Goal: Task Accomplishment & Management: Complete application form

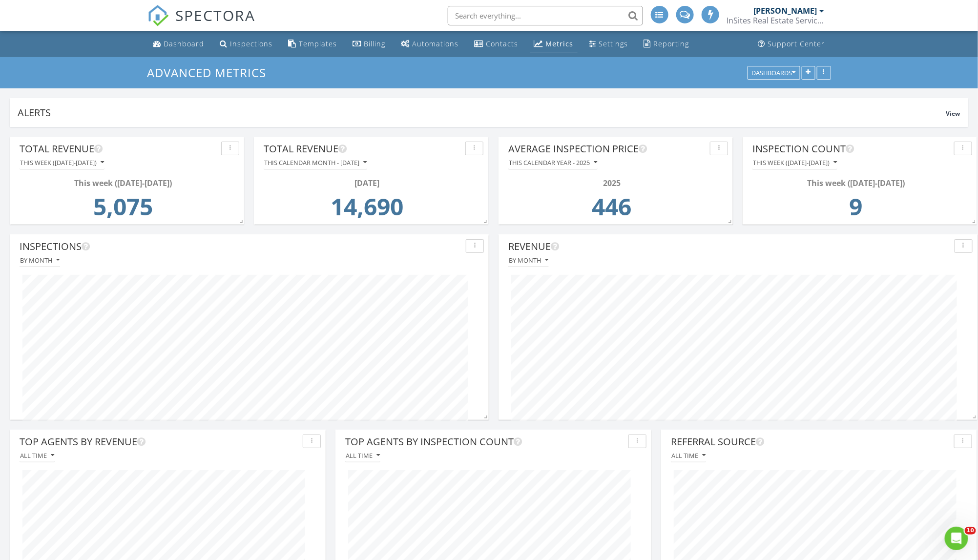
scroll to position [209, 313]
click at [188, 43] on div "Dashboard" at bounding box center [184, 43] width 41 height 9
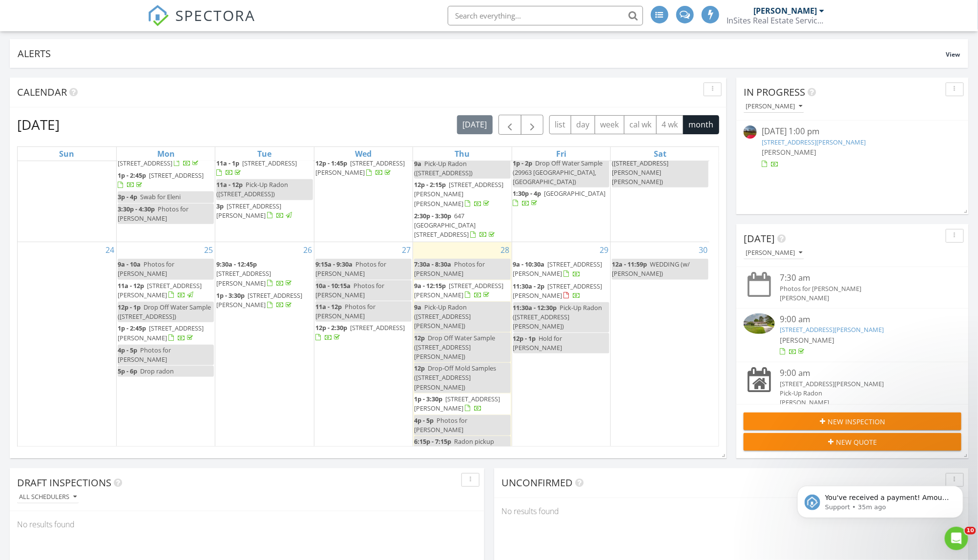
scroll to position [366, 0]
click at [178, 450] on div "1 9a - 10a Hold for Chris" at bounding box center [166, 500] width 98 height 100
click at [175, 330] on link "Inspection" at bounding box center [165, 334] width 50 height 16
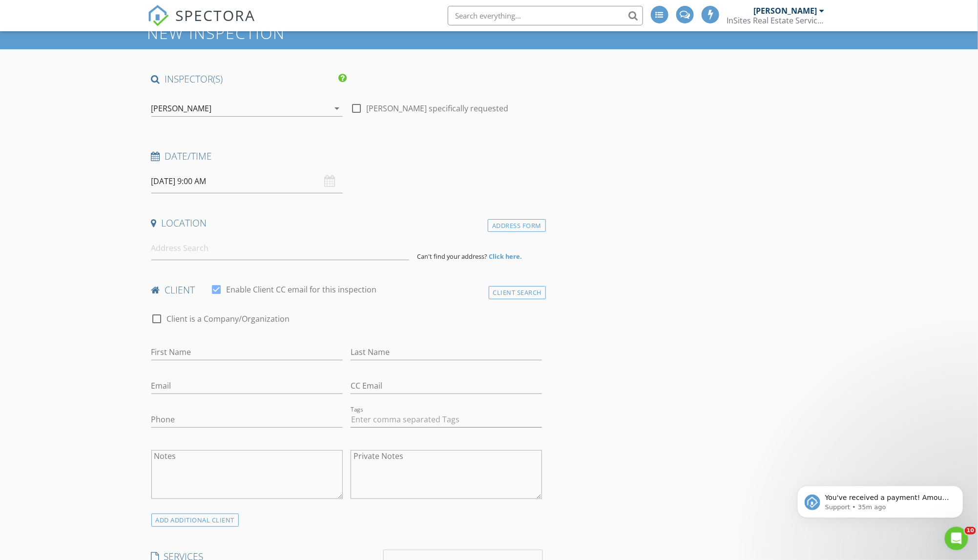
scroll to position [54, 0]
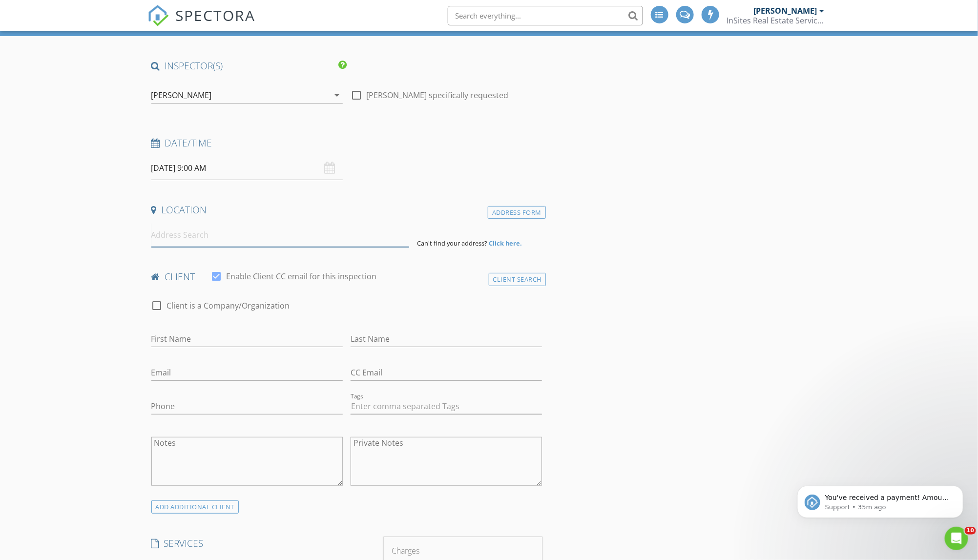
click at [215, 238] on input at bounding box center [280, 235] width 258 height 24
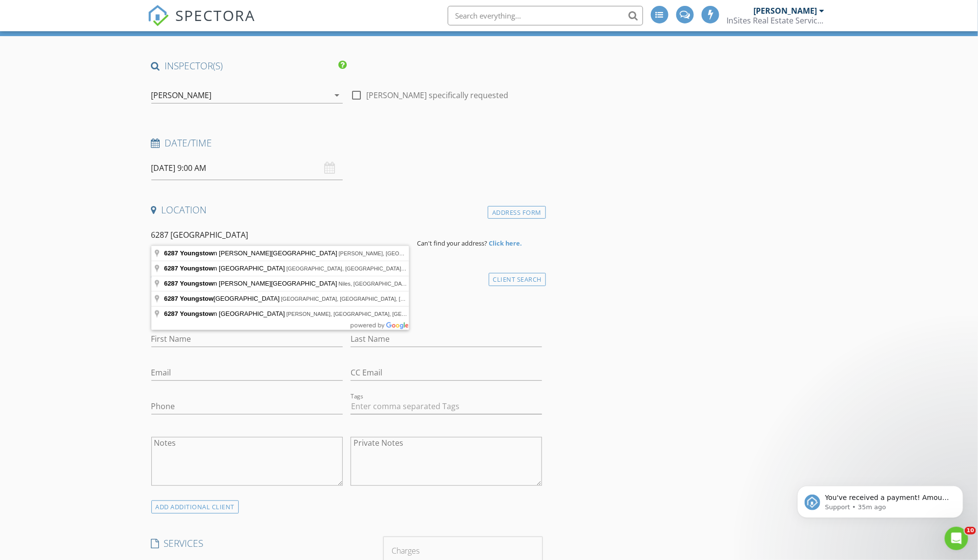
type input "6287 Youngstown Hubbard Road, Hubbard, OH, USA"
drag, startPoint x: 229, startPoint y: 245, endPoint x: 268, endPoint y: 251, distance: 40.1
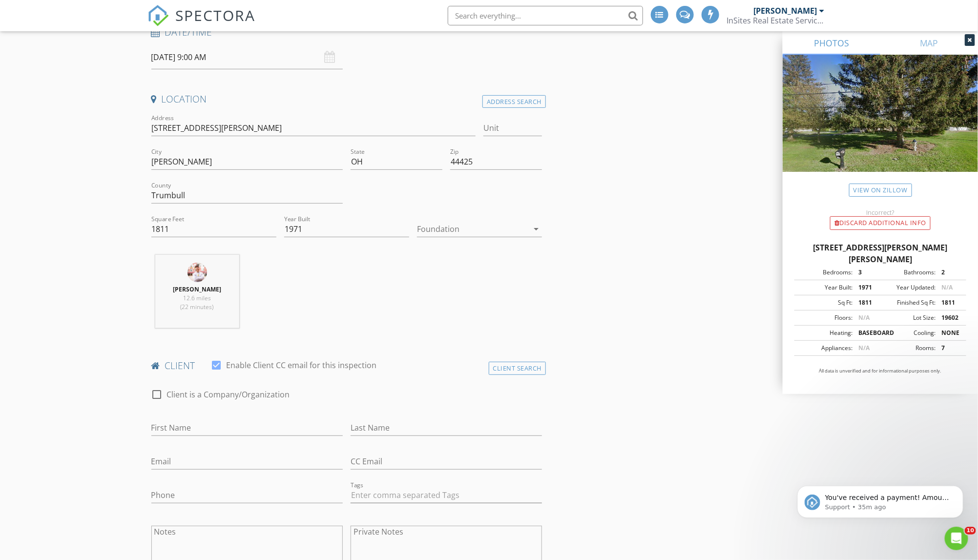
scroll to position [195, 0]
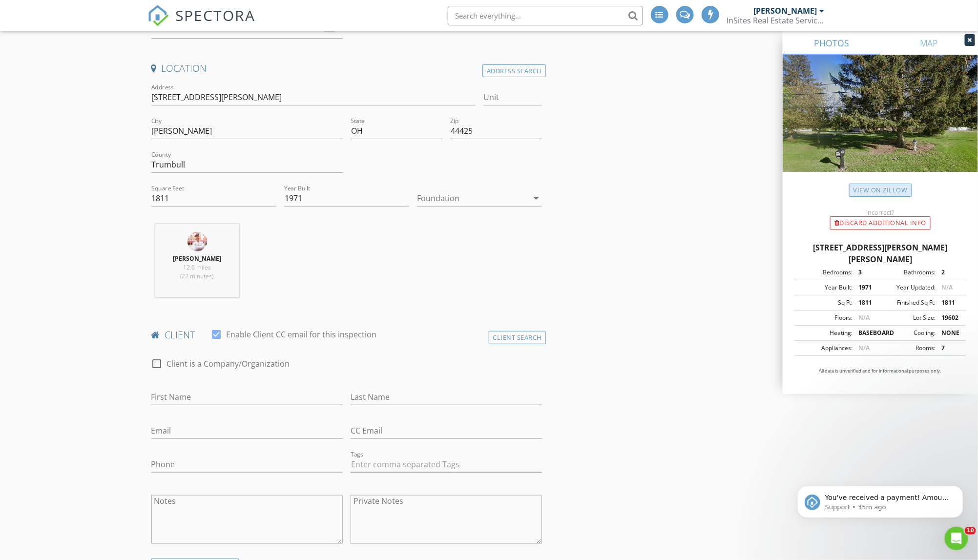
click at [889, 189] on link "View on Zillow" at bounding box center [880, 190] width 63 height 13
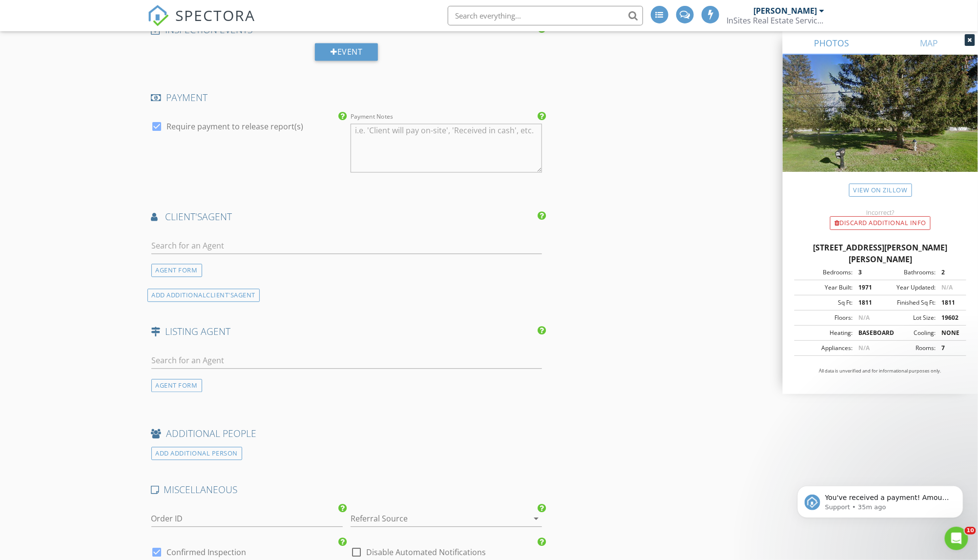
scroll to position [965, 0]
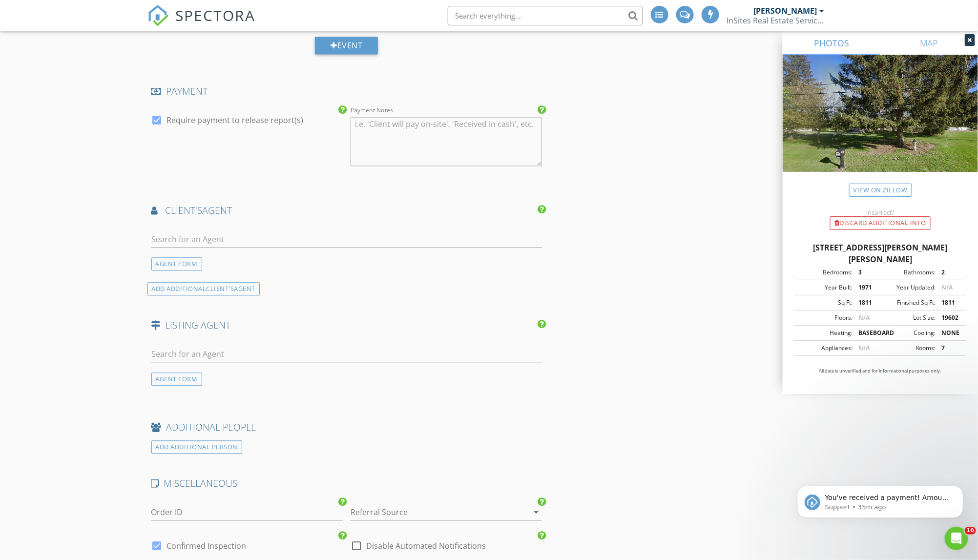
click at [220, 225] on div at bounding box center [346, 241] width 391 height 32
click at [226, 233] on input "text" at bounding box center [346, 239] width 391 height 16
click at [223, 347] on input "text" at bounding box center [346, 354] width 391 height 16
type input "galla"
click at [110, 394] on div "New Inspection INSPECTOR(S) check_box Neal Neuberger PRIMARY Neal Neuberger arr…" at bounding box center [489, 87] width 978 height 1991
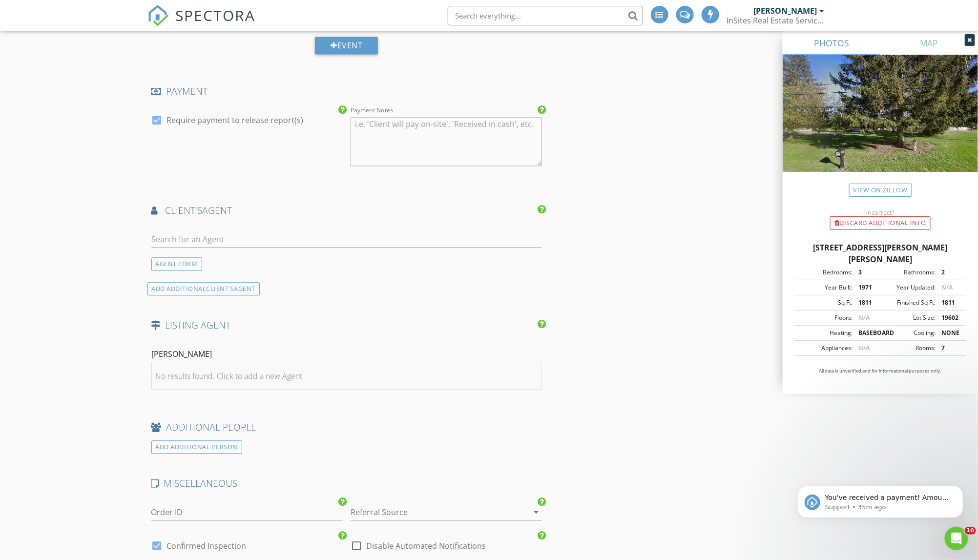
click at [196, 370] on div "No results found. Click to add a new Agent" at bounding box center [229, 376] width 147 height 12
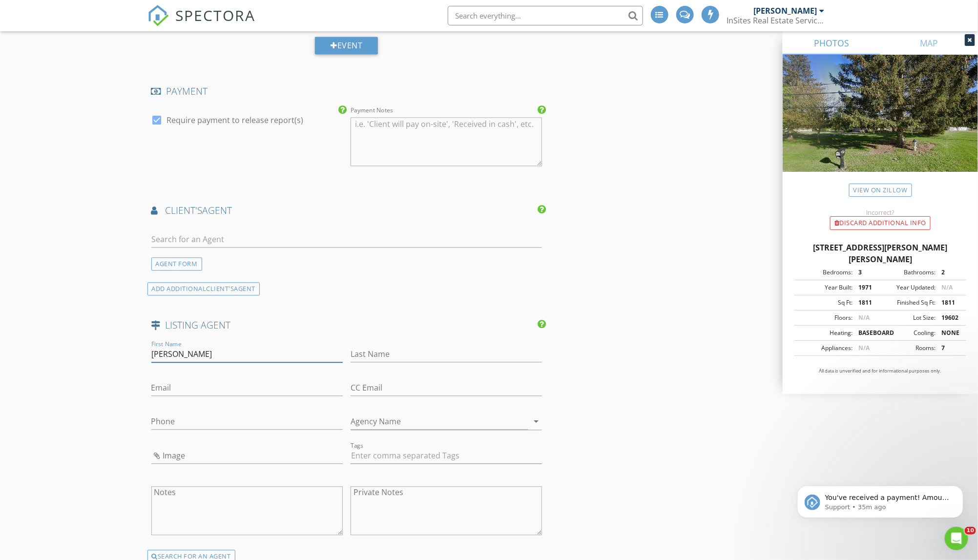
type input "Christine"
type input "Gallaugher"
paste input "Crissy.Gallaugher@BrokersSold.com"
type input "Crissy.Gallaugher@BrokersSold.com"
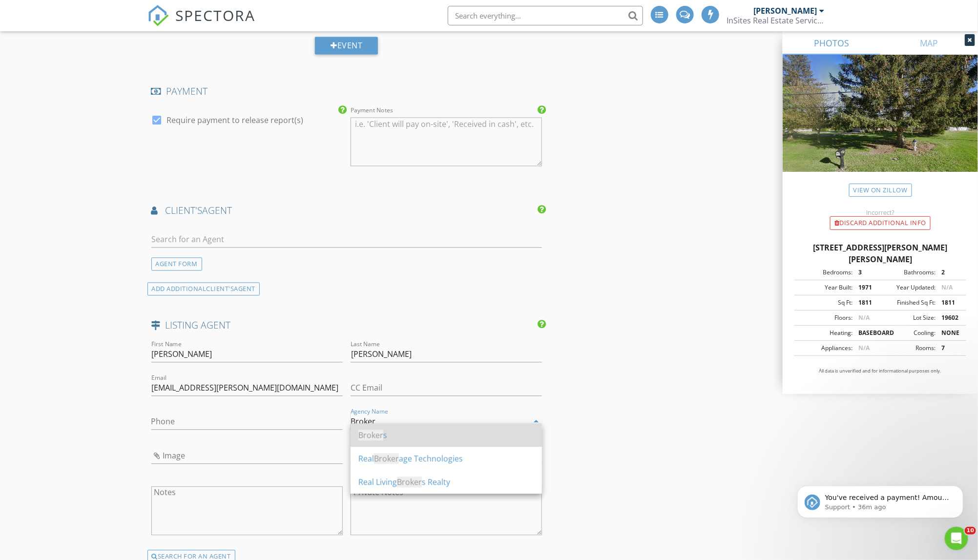
click at [418, 437] on div "Broker s" at bounding box center [446, 435] width 176 height 12
type input "Brokers"
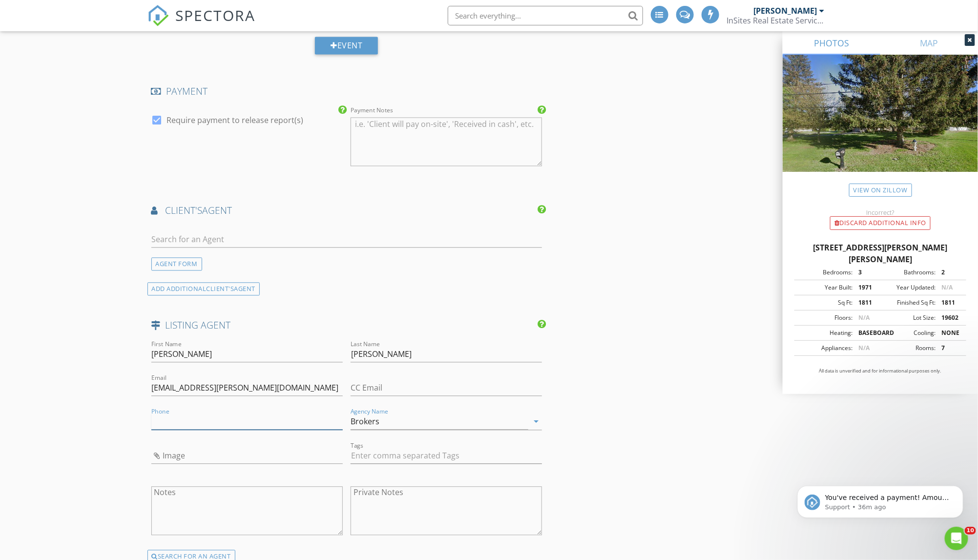
paste input "330-770-7848"
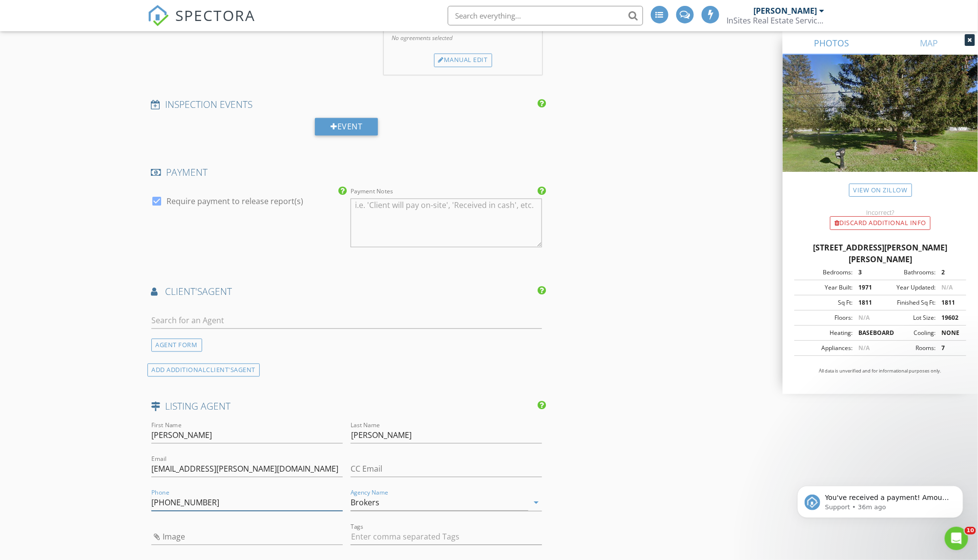
scroll to position [876, 0]
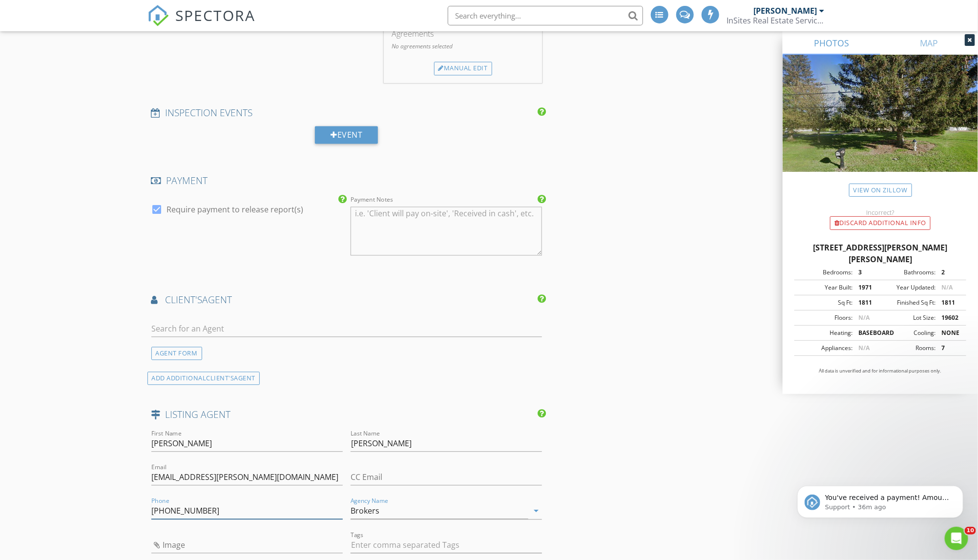
type input "330-770-7848"
click at [320, 322] on input "text" at bounding box center [346, 329] width 391 height 16
type input "lcciv"
drag, startPoint x: 320, startPoint y: 322, endPoint x: 324, endPoint y: 343, distance: 21.4
click at [324, 343] on li "Christopher LaCivita EXP Realty" at bounding box center [347, 350] width 390 height 27
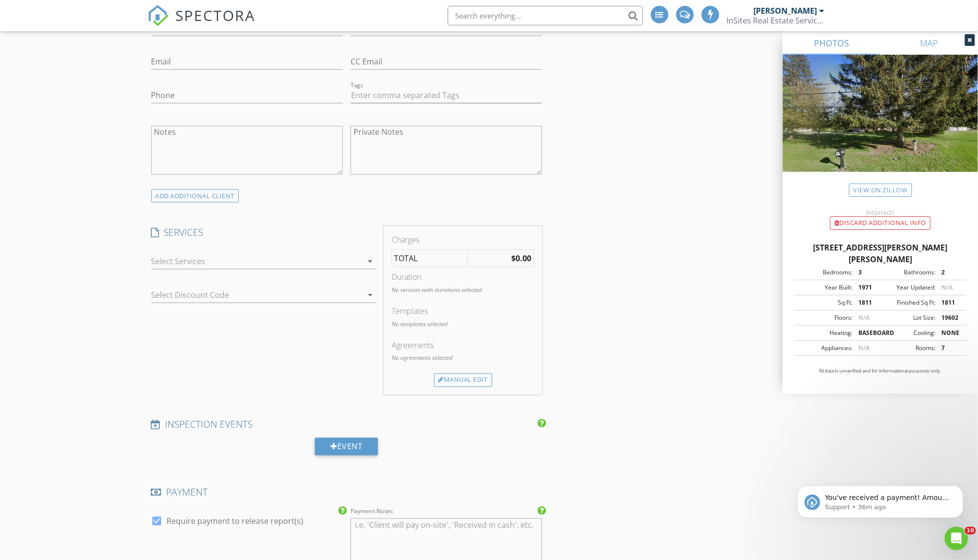
scroll to position [555, 0]
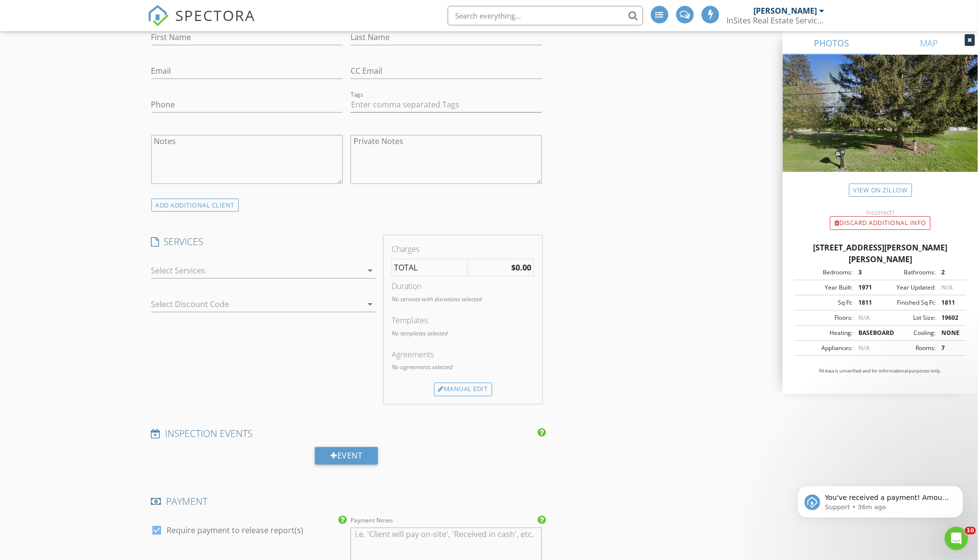
click at [214, 268] on div at bounding box center [256, 271] width 211 height 16
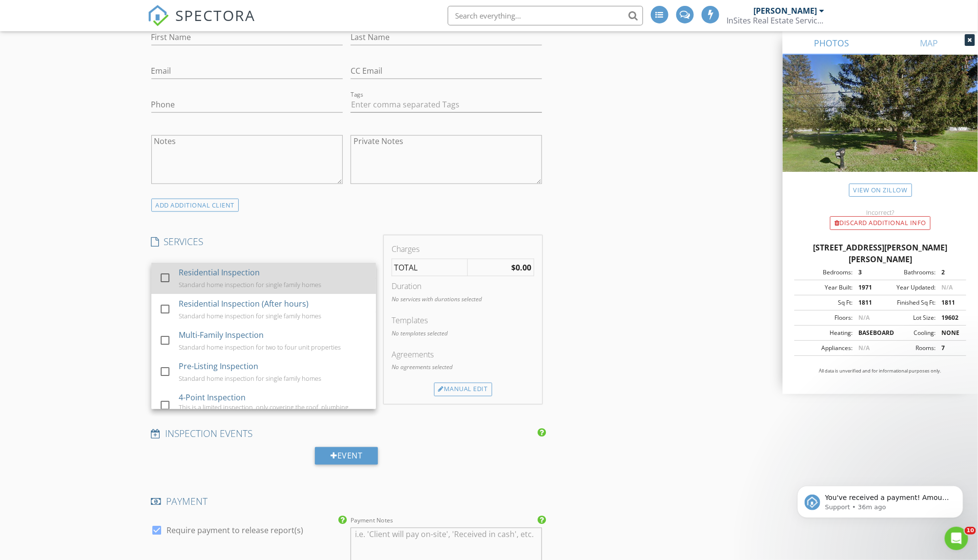
click at [170, 274] on div at bounding box center [165, 277] width 17 height 17
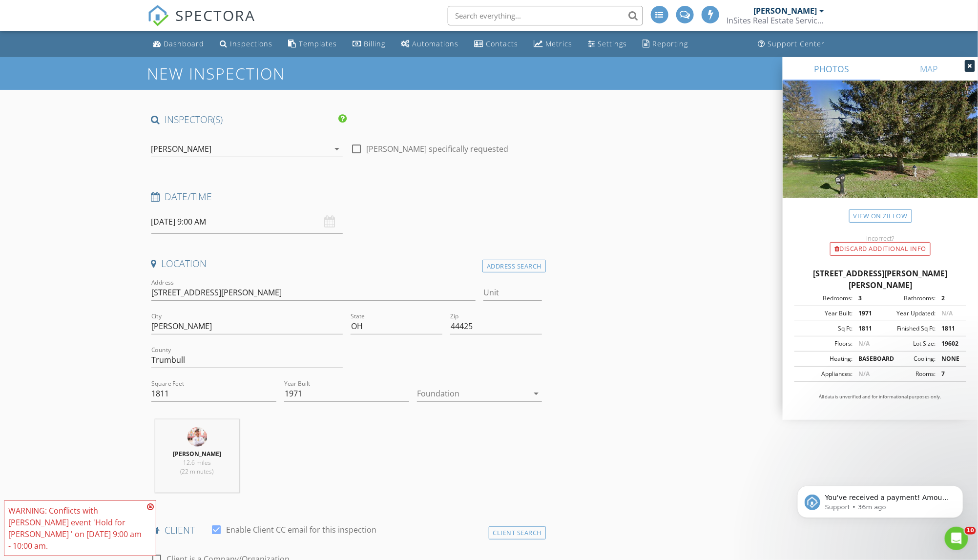
scroll to position [0, 0]
click at [458, 386] on div at bounding box center [472, 394] width 111 height 16
click at [456, 406] on div at bounding box center [479, 395] width 109 height 23
click at [448, 395] on div at bounding box center [472, 394] width 111 height 16
click at [448, 428] on div "Basement" at bounding box center [479, 419] width 109 height 23
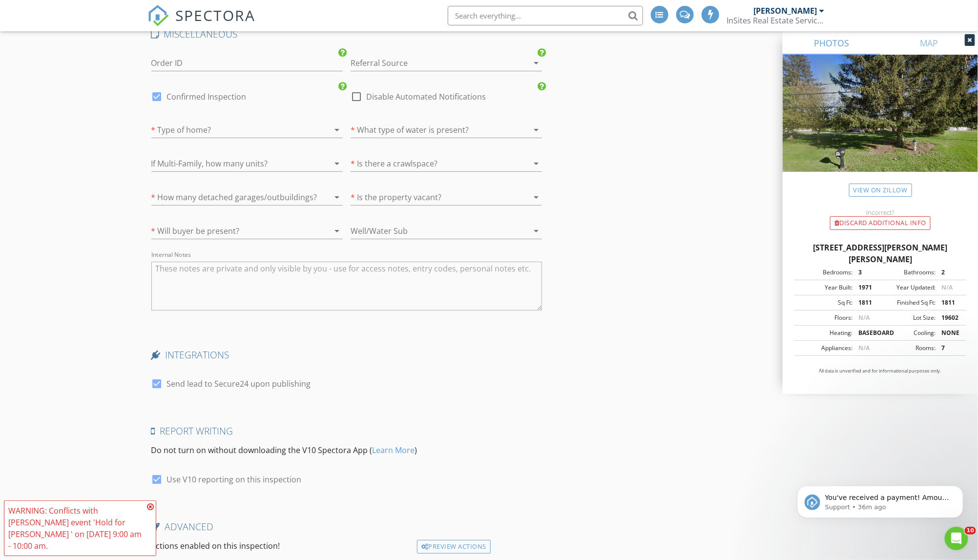
scroll to position [1703, 0]
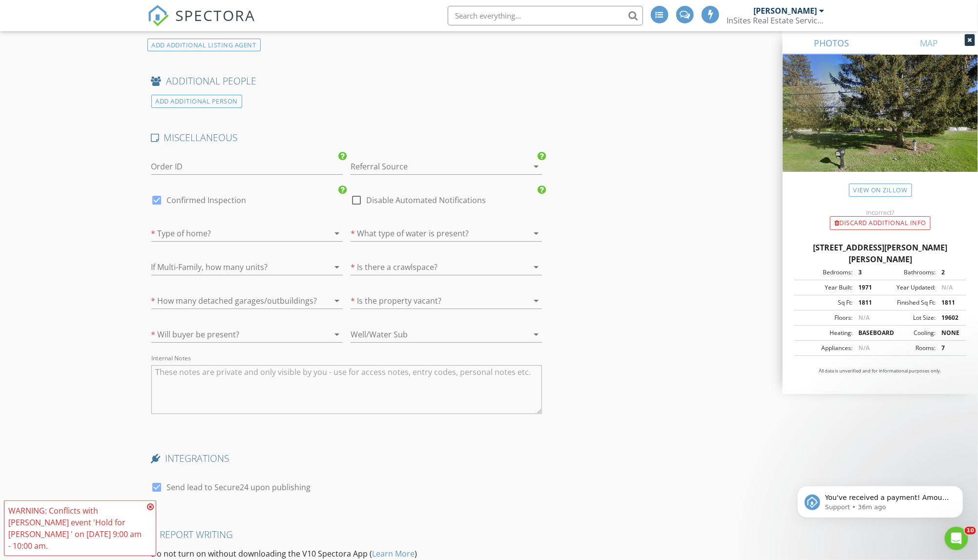
click at [247, 327] on div at bounding box center [233, 335] width 164 height 16
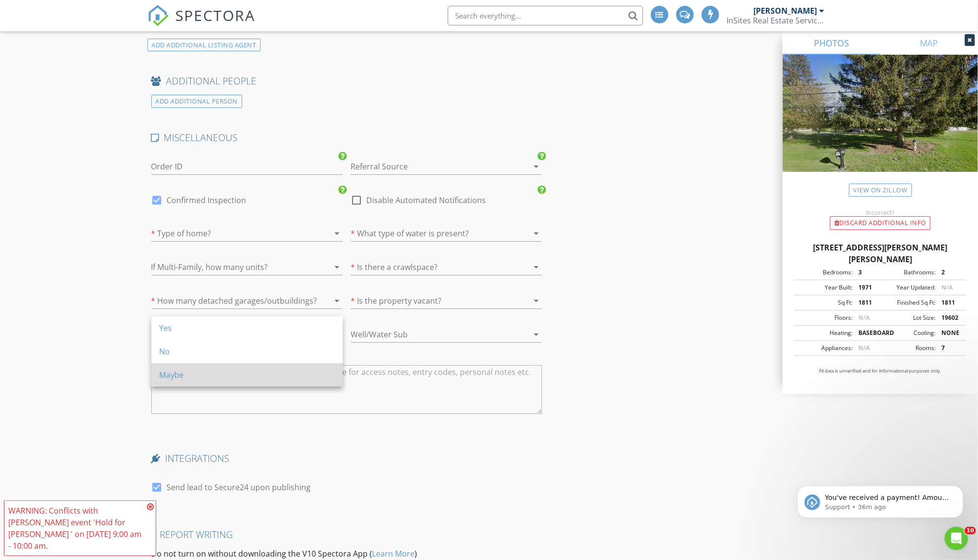
click at [225, 370] on div "Maybe" at bounding box center [247, 375] width 176 height 12
click at [225, 295] on div at bounding box center [233, 301] width 164 height 16
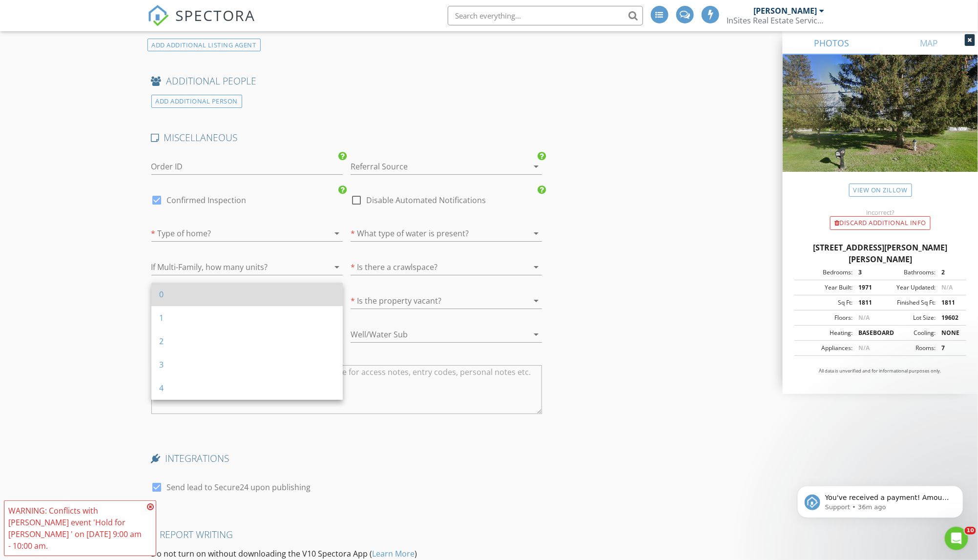
click at [220, 294] on div "0" at bounding box center [247, 294] width 176 height 12
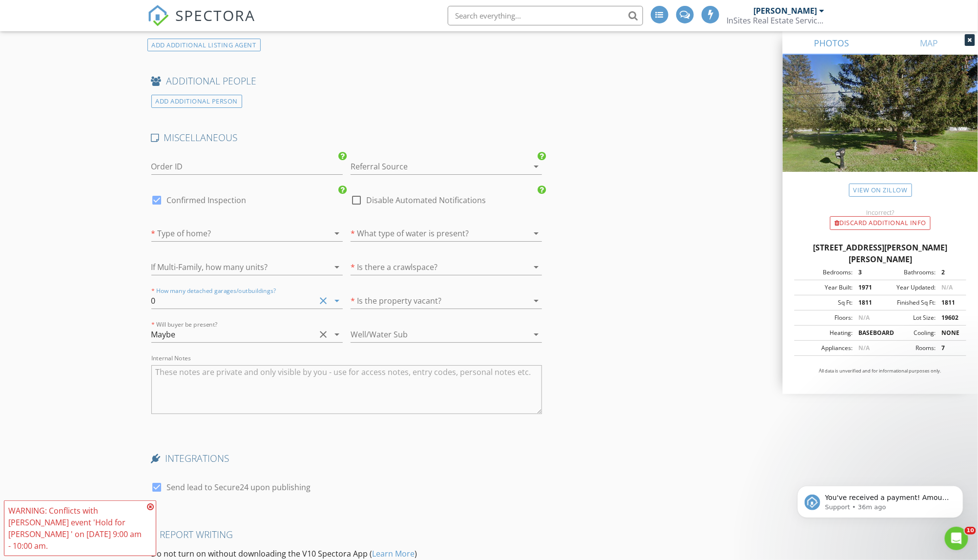
click at [207, 225] on div at bounding box center [233, 233] width 164 height 16
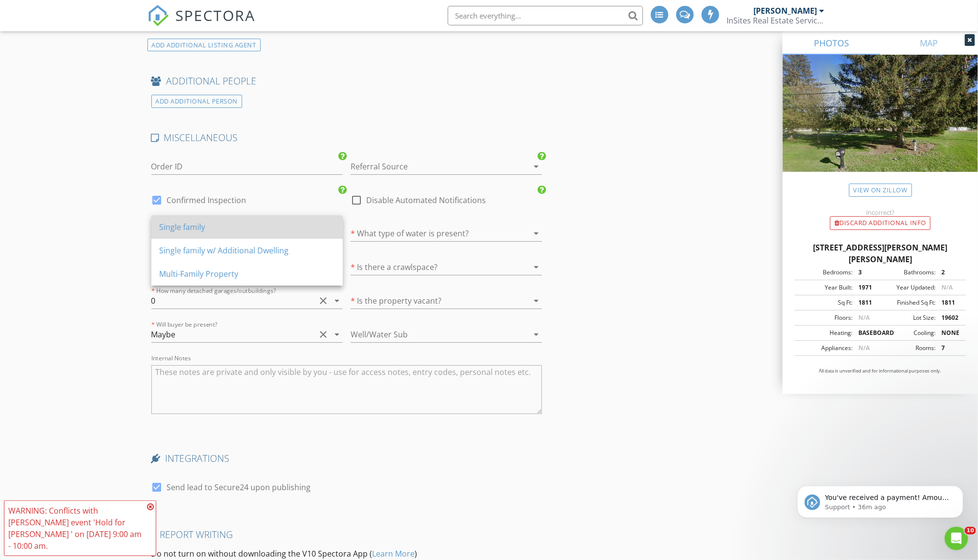
click at [218, 237] on div "Single family" at bounding box center [247, 226] width 176 height 23
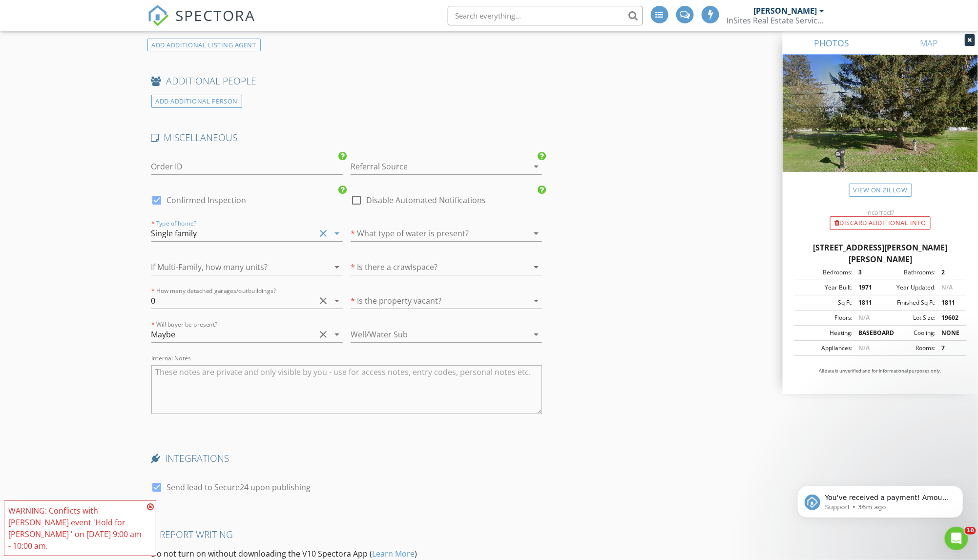
click at [385, 228] on div at bounding box center [432, 233] width 164 height 16
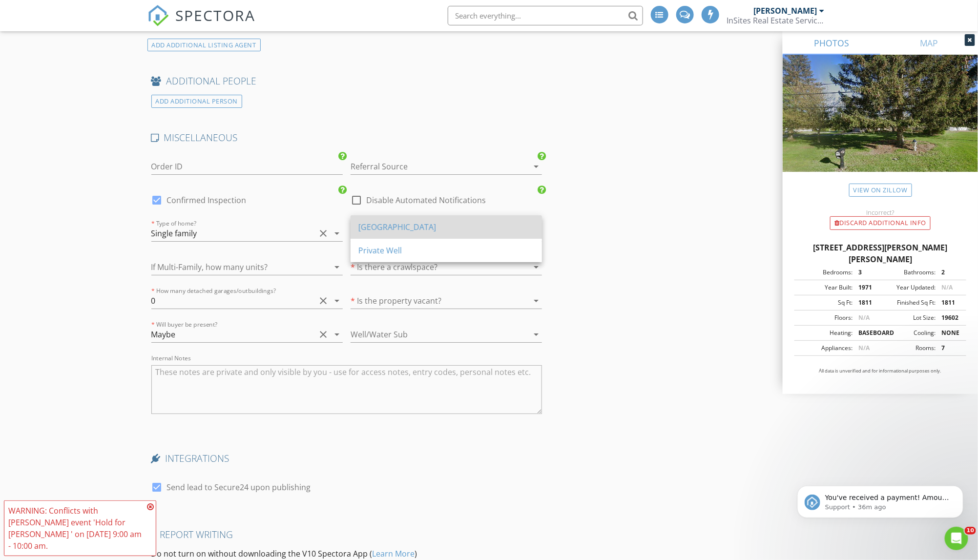
click at [395, 231] on div "[GEOGRAPHIC_DATA]" at bounding box center [446, 227] width 176 height 12
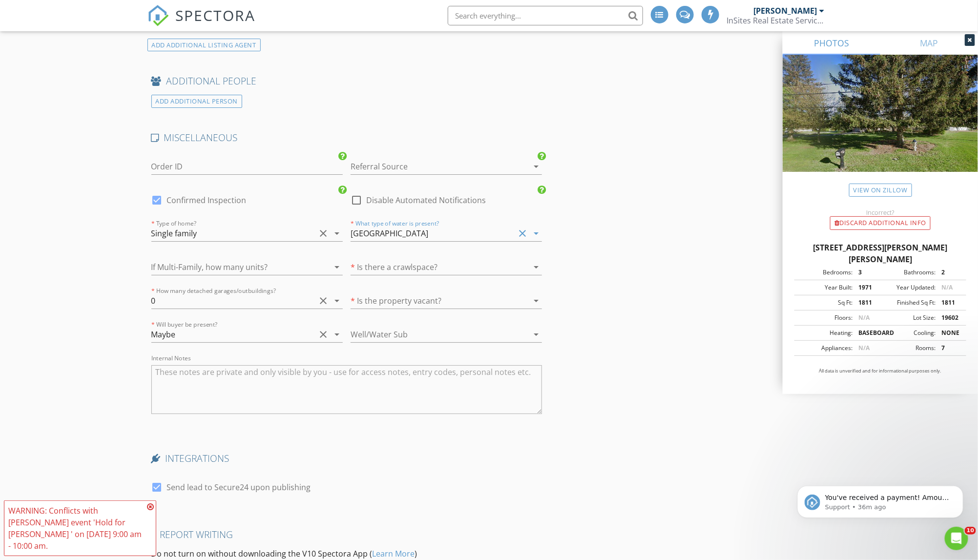
click at [398, 293] on div at bounding box center [432, 301] width 164 height 16
click at [402, 259] on div at bounding box center [432, 267] width 164 height 16
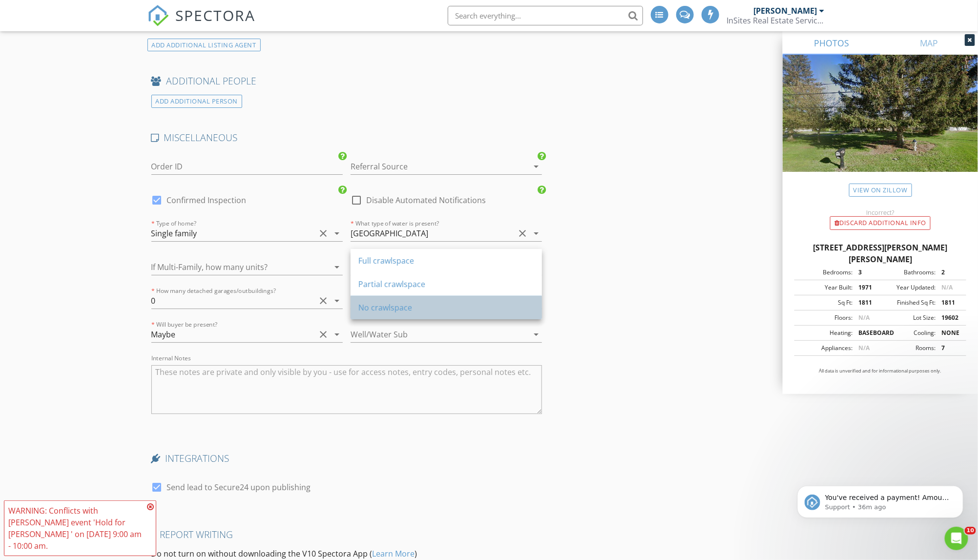
click at [393, 307] on div "No crawlspace" at bounding box center [446, 308] width 176 height 12
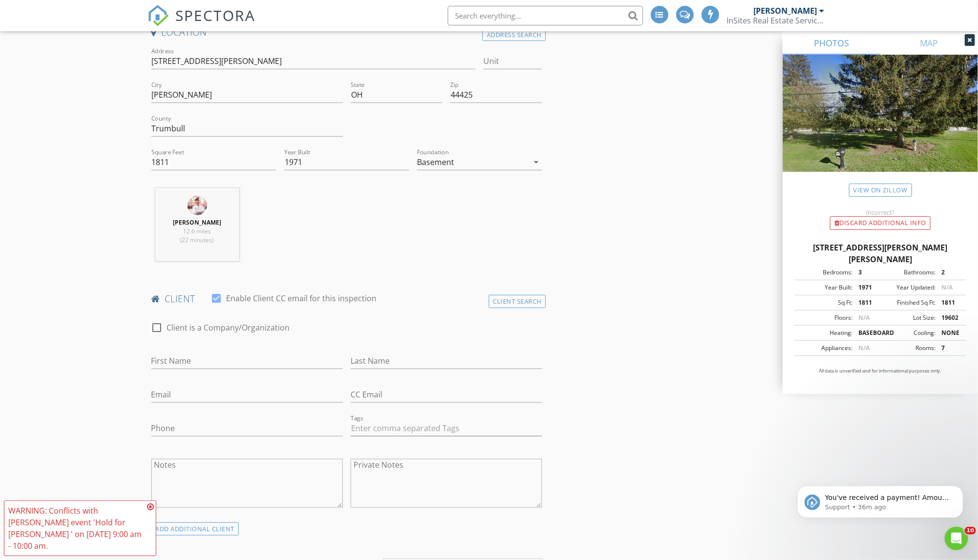
scroll to position [281, 0]
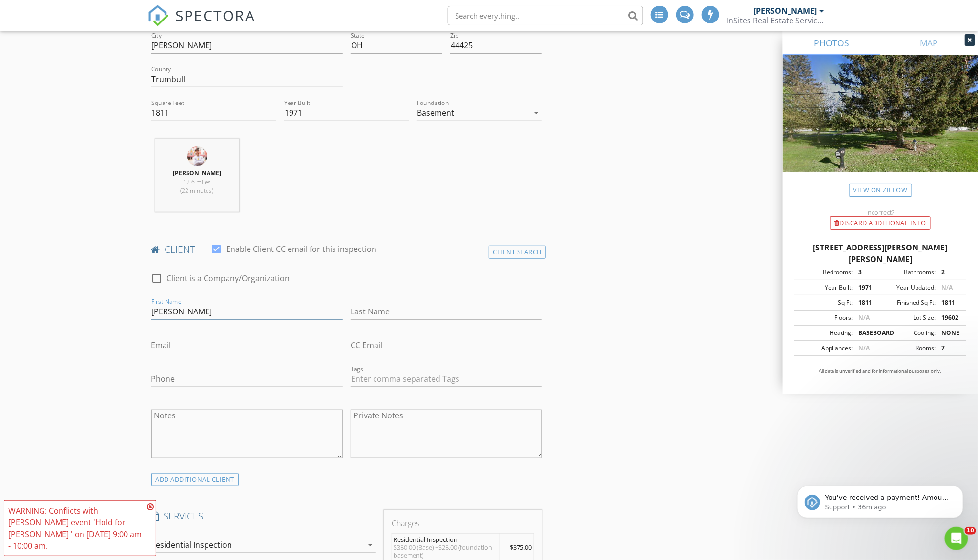
type input "Dominic"
type input "Pagano"
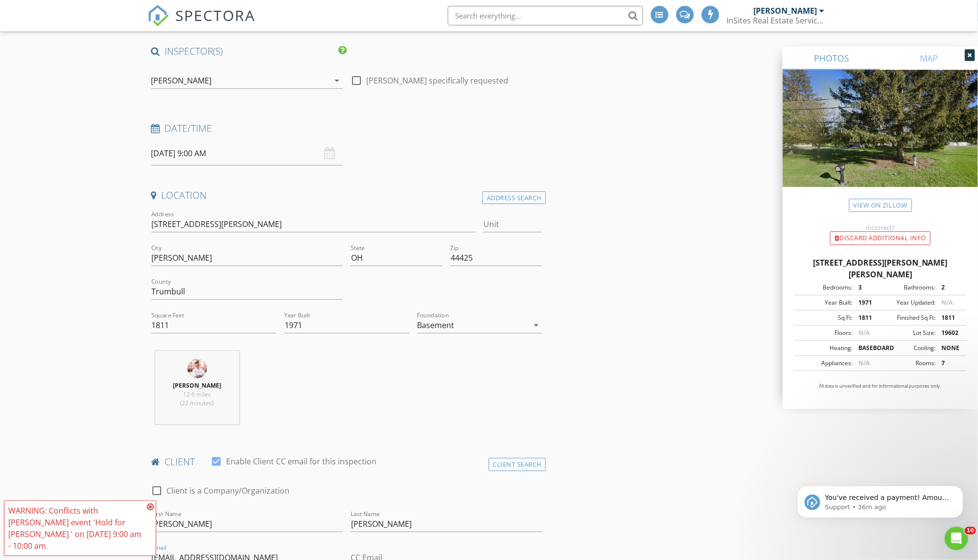
scroll to position [131, 0]
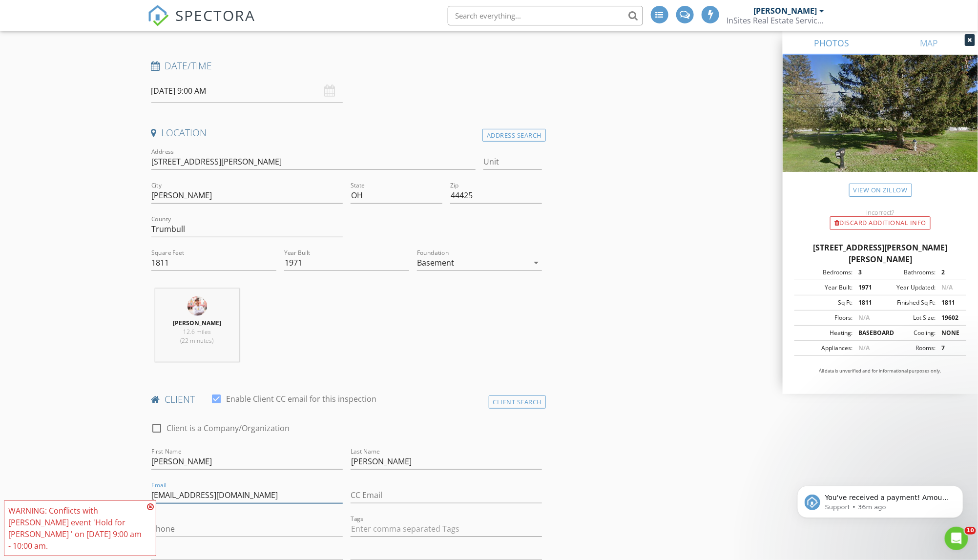
type input "dmpagano28@gmail.com"
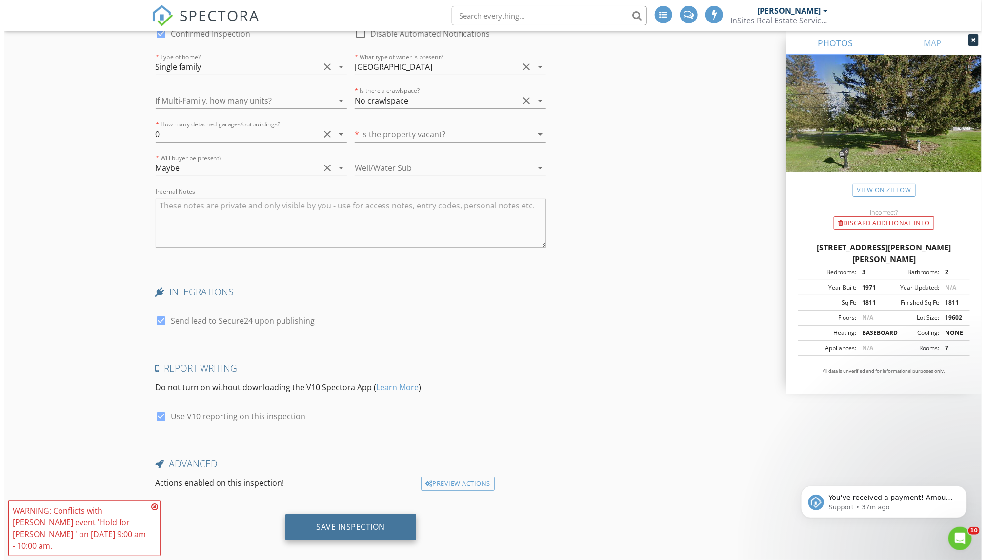
scroll to position [1869, 0]
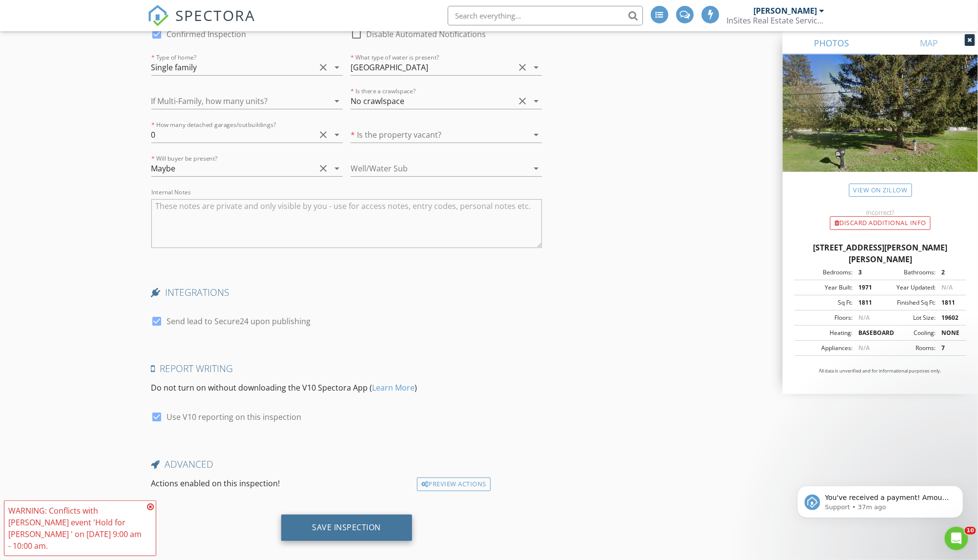
click at [329, 522] on div "Save Inspection" at bounding box center [346, 527] width 69 height 10
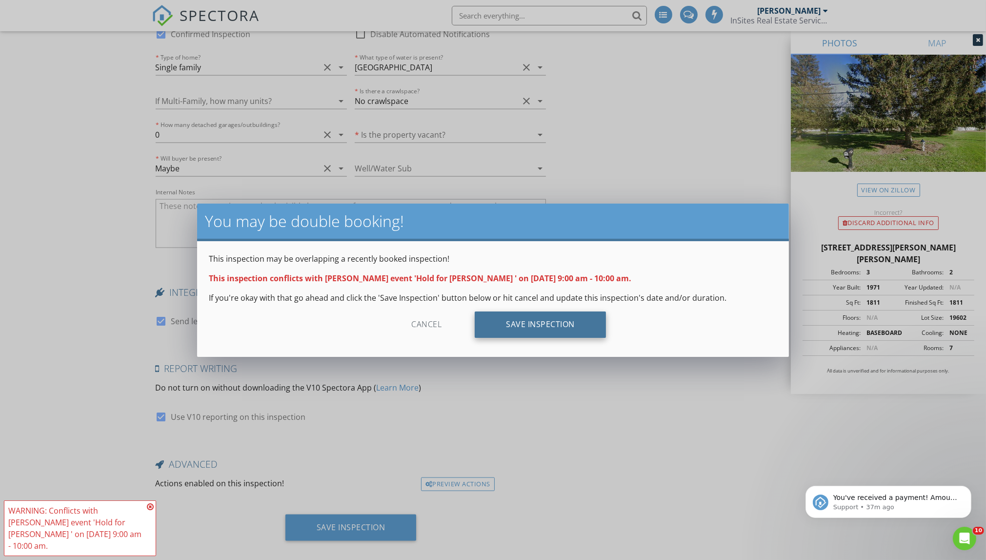
click at [527, 321] on div "Save Inspection" at bounding box center [540, 324] width 131 height 26
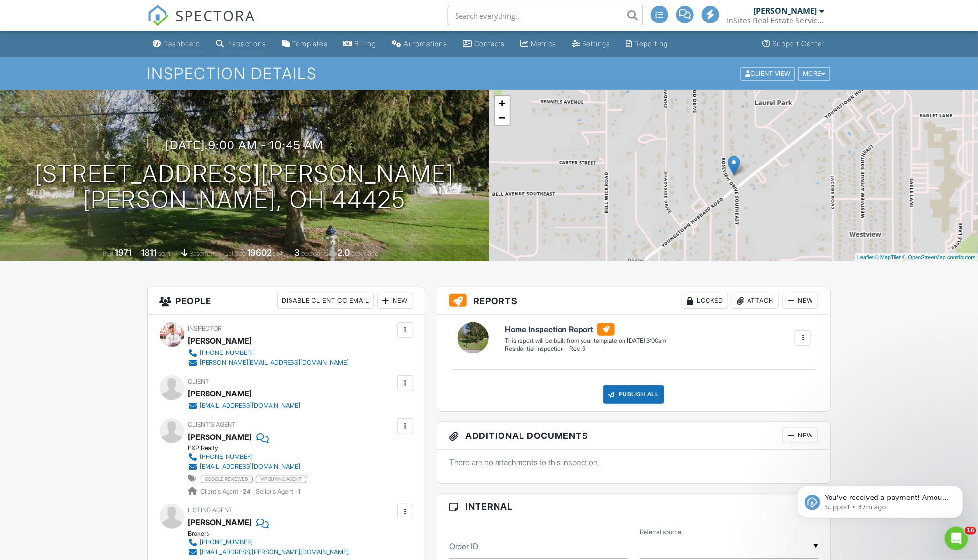
click at [176, 47] on div "Dashboard" at bounding box center [182, 44] width 37 height 8
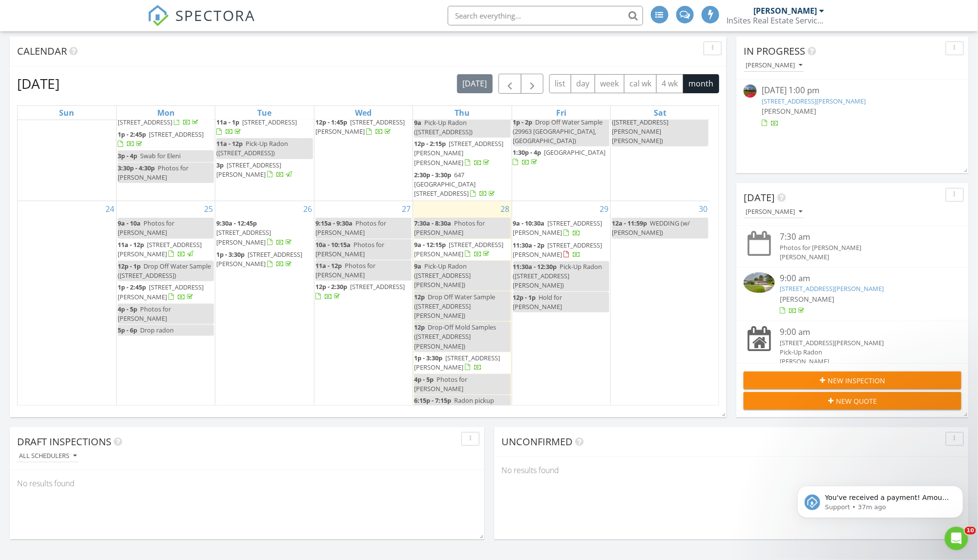
scroll to position [366, 0]
click at [271, 487] on span "[STREET_ADDRESS][PERSON_NAME]" at bounding box center [243, 496] width 55 height 18
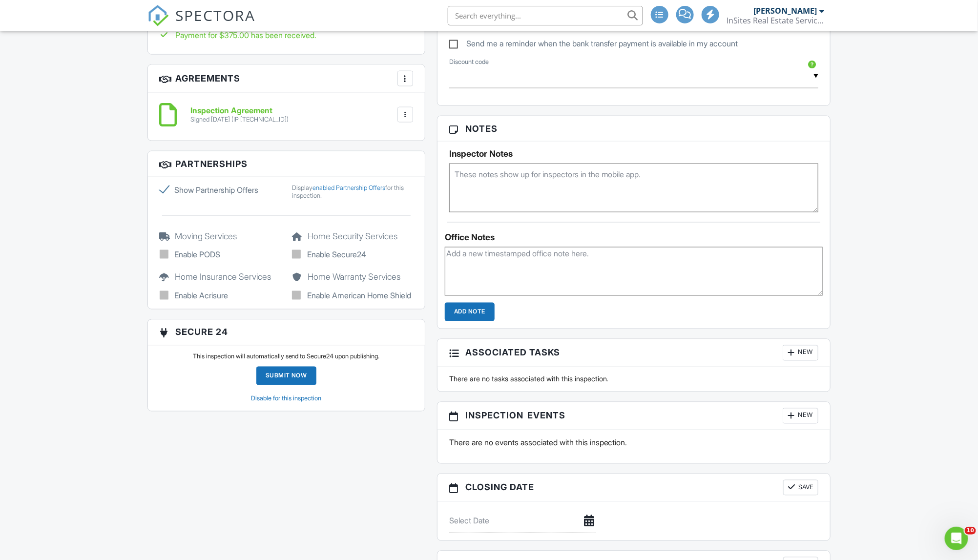
click at [505, 192] on textarea at bounding box center [633, 188] width 369 height 49
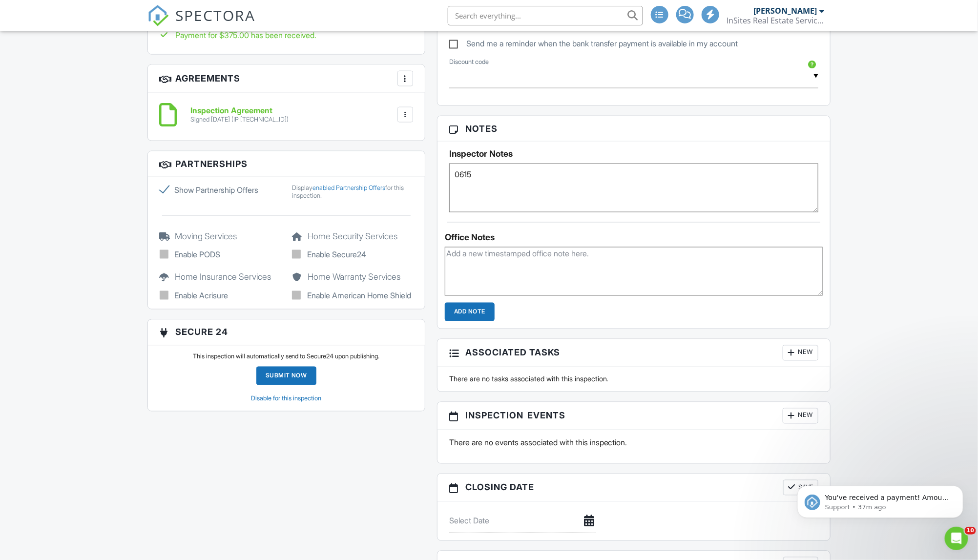
type textarea "0615"
click at [884, 220] on div "Dashboard Inspections Templates Billing Automations Contacts Metrics Settings R…" at bounding box center [489, 200] width 978 height 1683
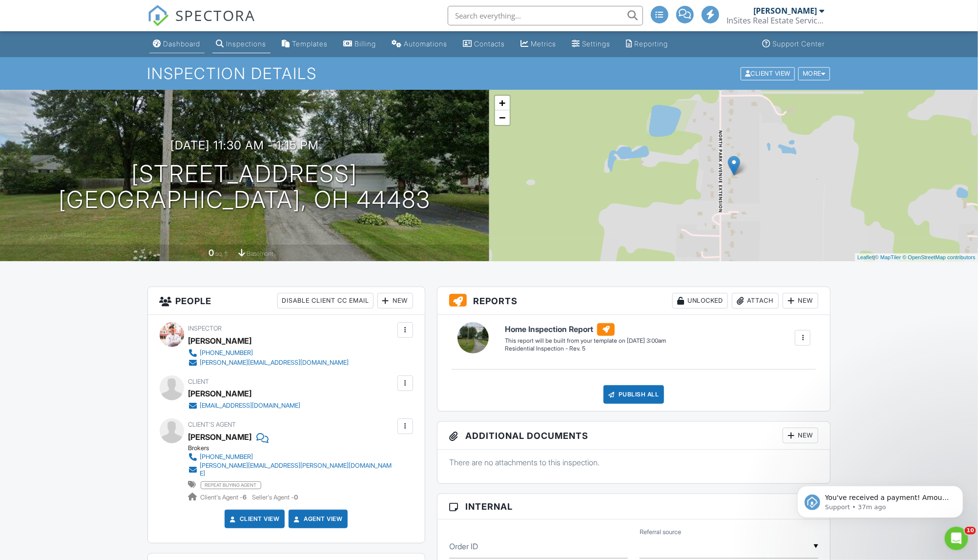
click at [191, 34] on li "Dashboard" at bounding box center [176, 44] width 59 height 26
click at [180, 44] on div "Dashboard" at bounding box center [182, 44] width 37 height 8
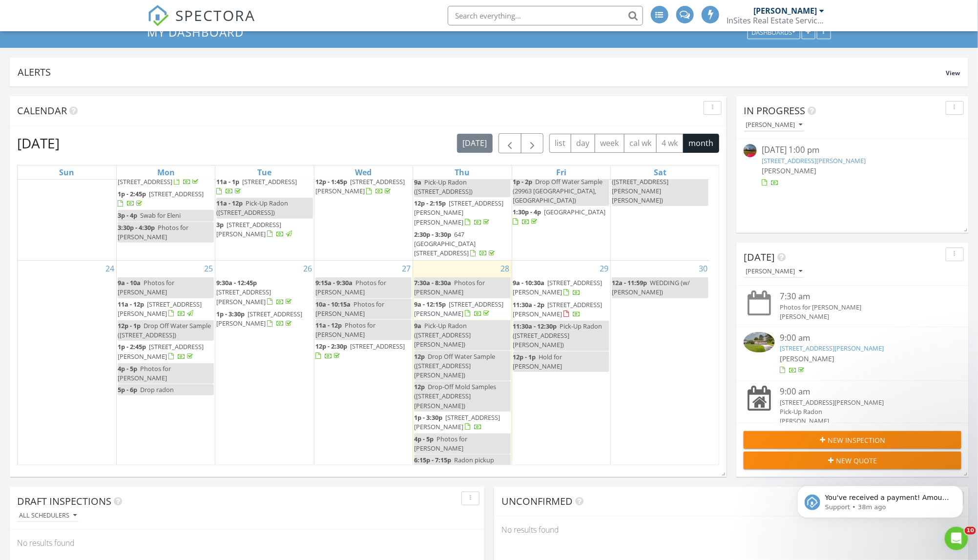
scroll to position [366, 0]
click at [174, 468] on div "1 9a - 10:45a 6287 Youngstown Hubbard Rd, Hubbard 44425 9a - 10a Hold for Chris" at bounding box center [166, 518] width 98 height 100
click at [177, 348] on link "Inspection" at bounding box center [165, 353] width 50 height 16
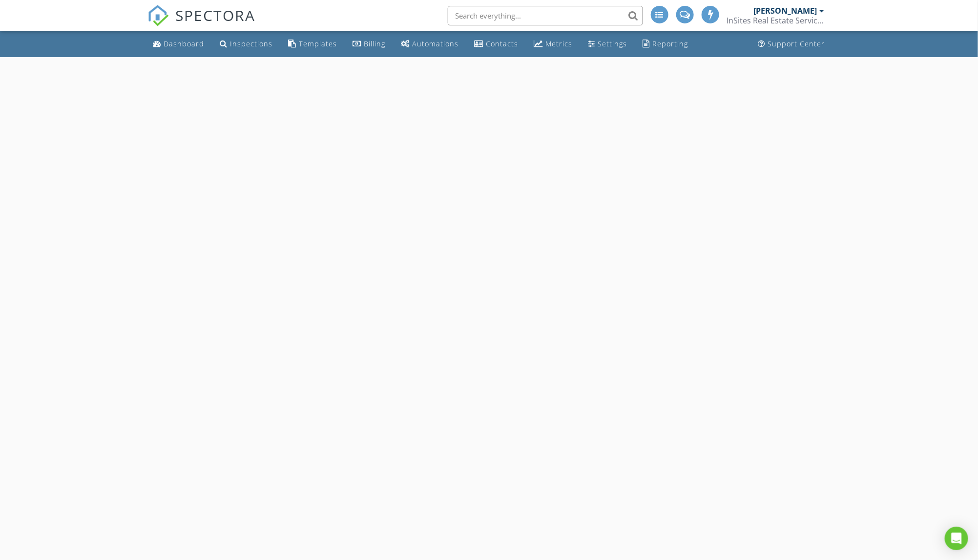
select select "8"
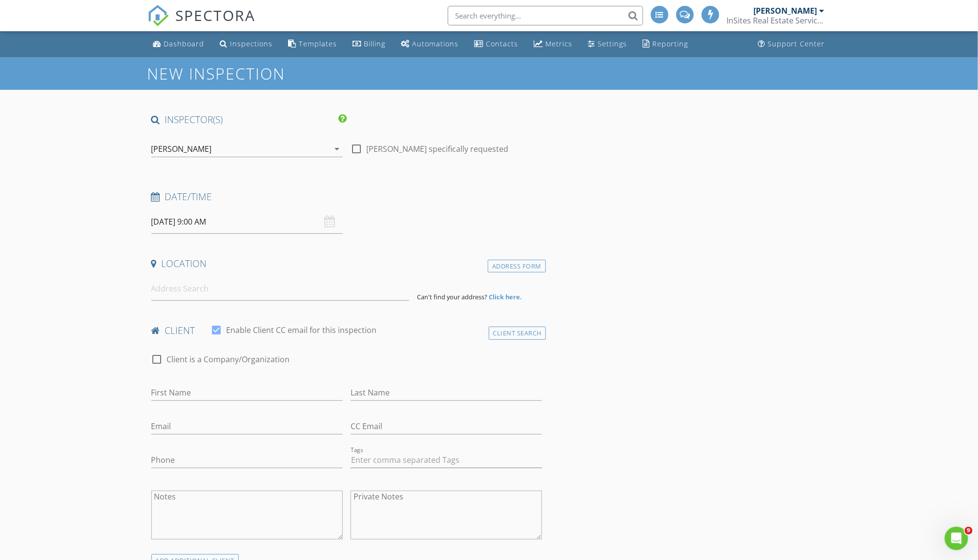
click at [197, 220] on input "09/01/2025 9:00 AM" at bounding box center [246, 222] width 191 height 24
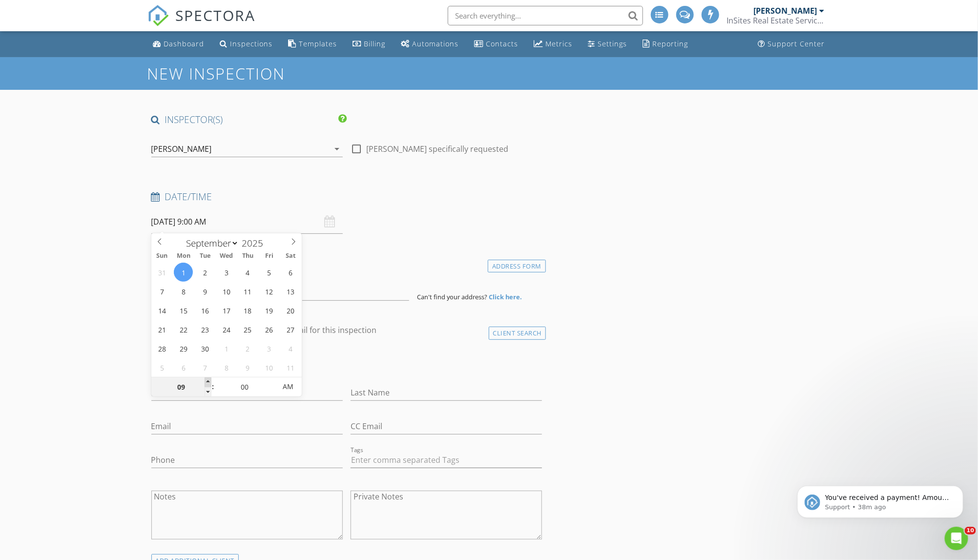
type input "10"
type input "09/01/2025 10:00 AM"
click at [209, 383] on span at bounding box center [207, 382] width 7 height 10
type input "11"
type input "09/01/2025 11:00 AM"
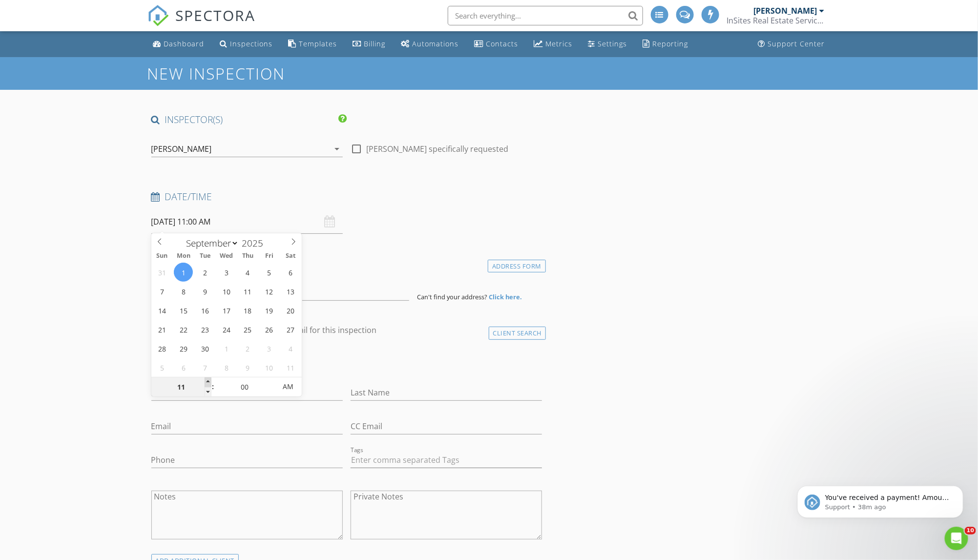
click at [209, 383] on span at bounding box center [207, 382] width 7 height 10
type input "12"
type input "[DATE] 12:00 PM"
click at [209, 383] on span at bounding box center [207, 382] width 7 height 10
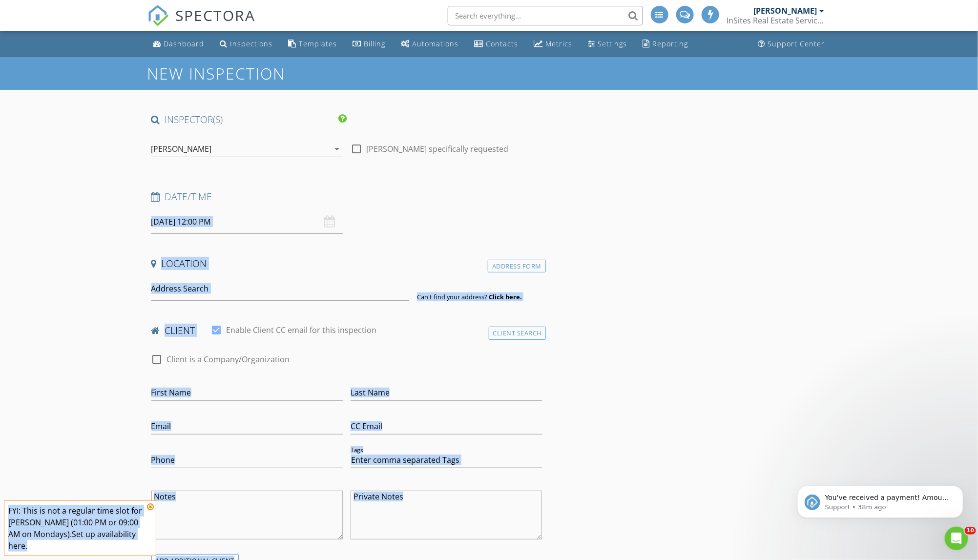
click at [165, 223] on input "[DATE] 12:00 PM" at bounding box center [246, 222] width 191 height 24
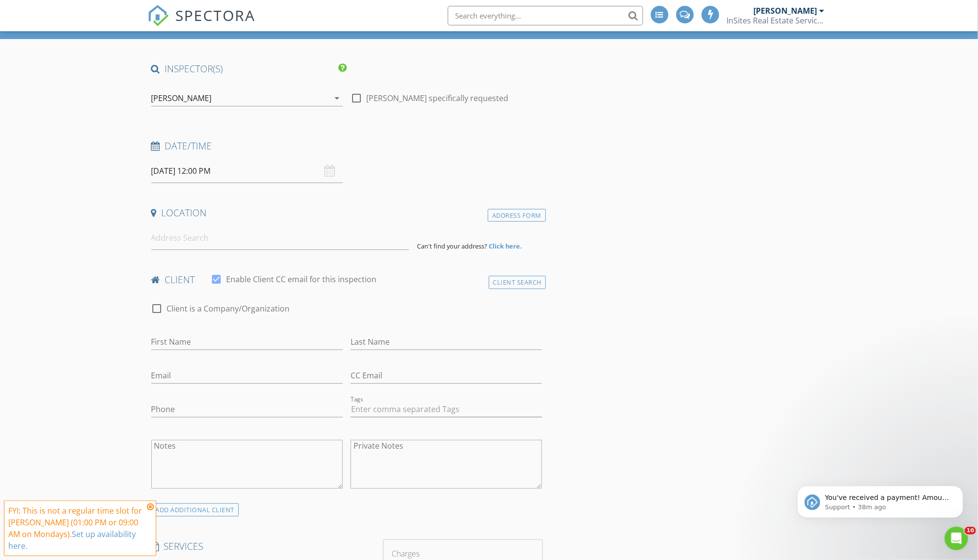
scroll to position [61, 0]
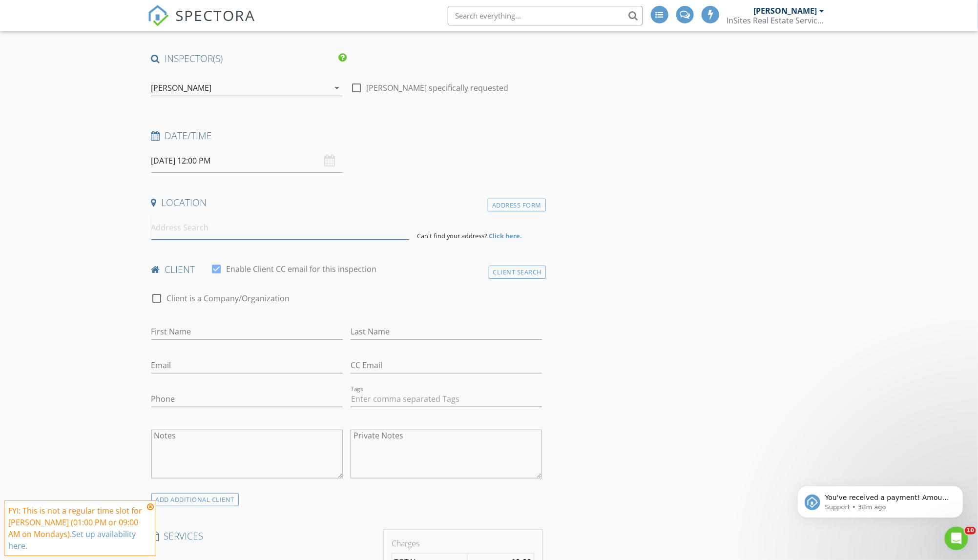
click at [267, 229] on input at bounding box center [280, 228] width 258 height 24
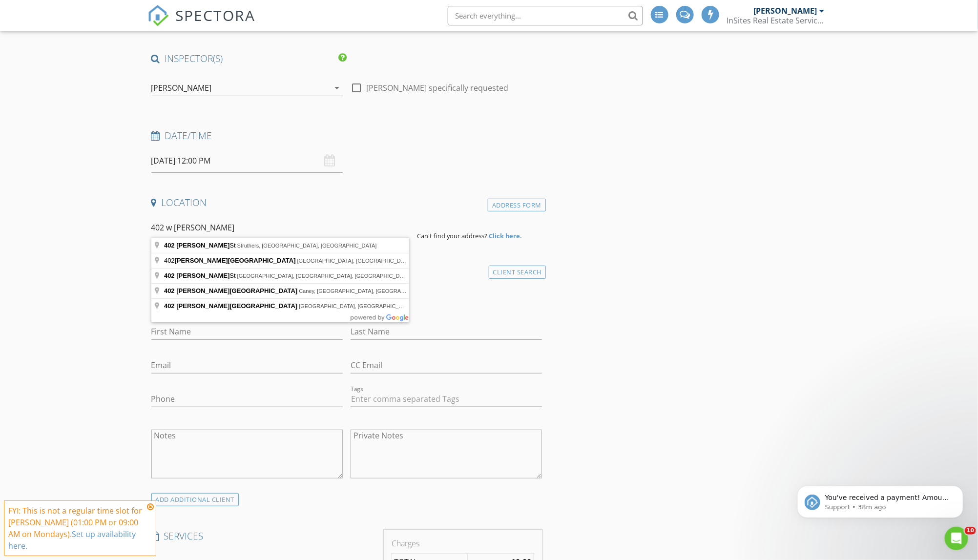
type input "402 W Harvey St, Struthers, OH, USA"
drag, startPoint x: 267, startPoint y: 229, endPoint x: 262, endPoint y: 244, distance: 15.1
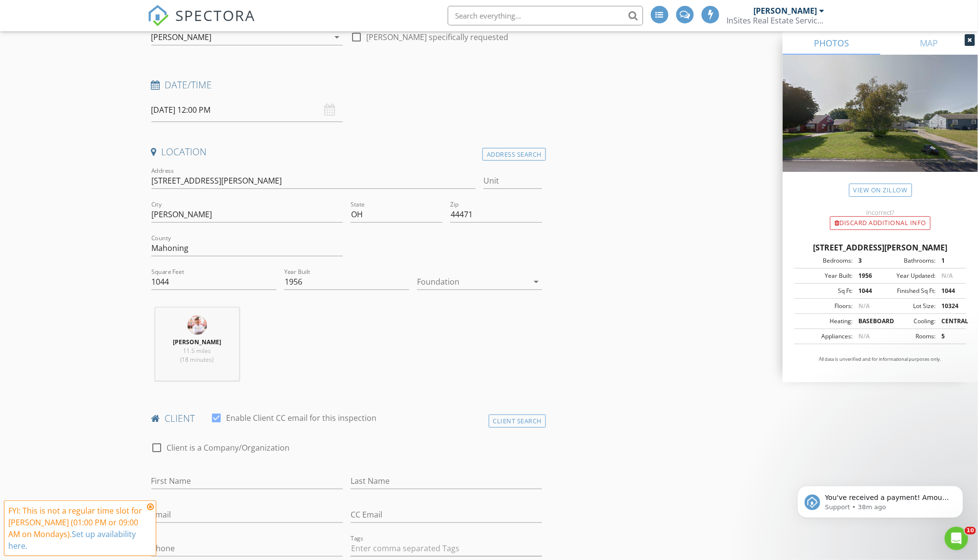
scroll to position [121, 0]
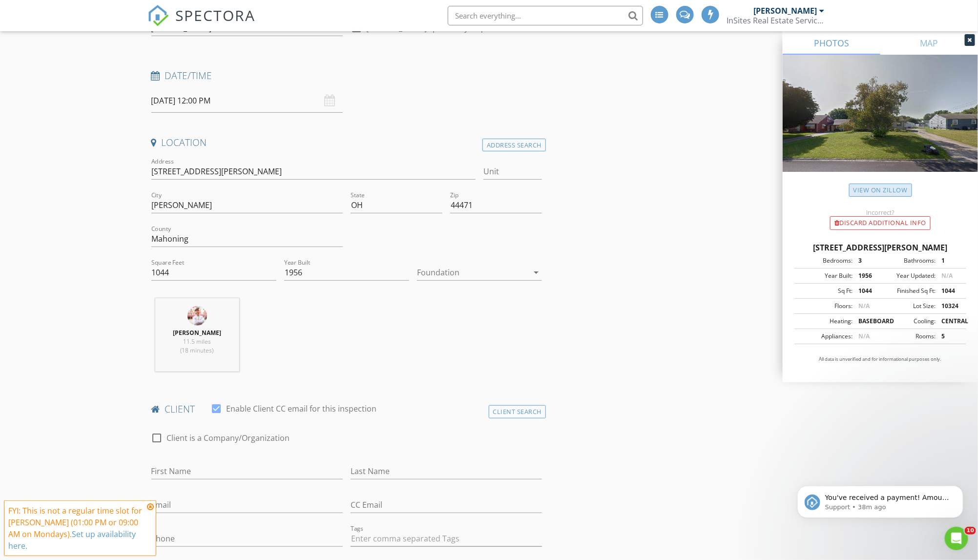
click at [883, 193] on link "View on Zillow" at bounding box center [880, 190] width 63 height 13
click at [470, 275] on div at bounding box center [472, 273] width 111 height 16
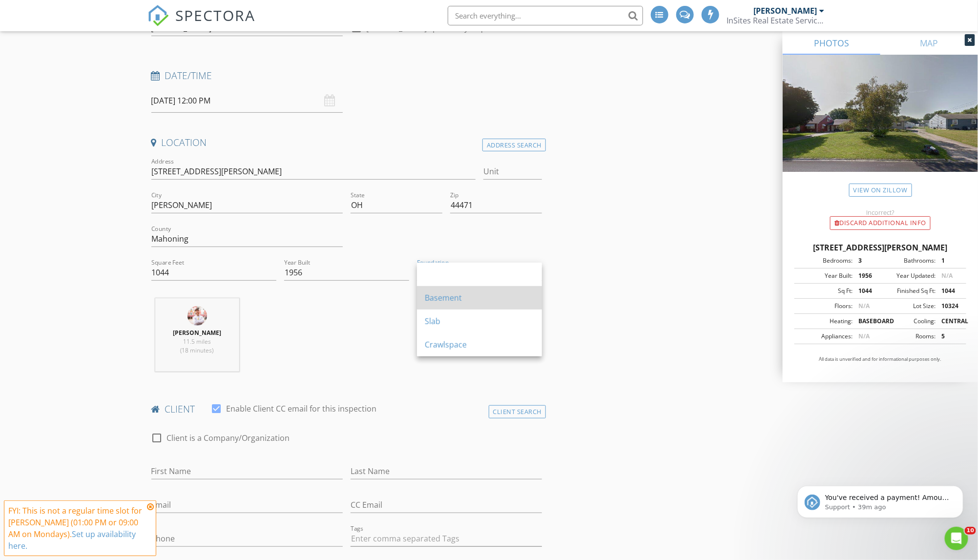
click at [461, 301] on div "Basement" at bounding box center [479, 298] width 109 height 12
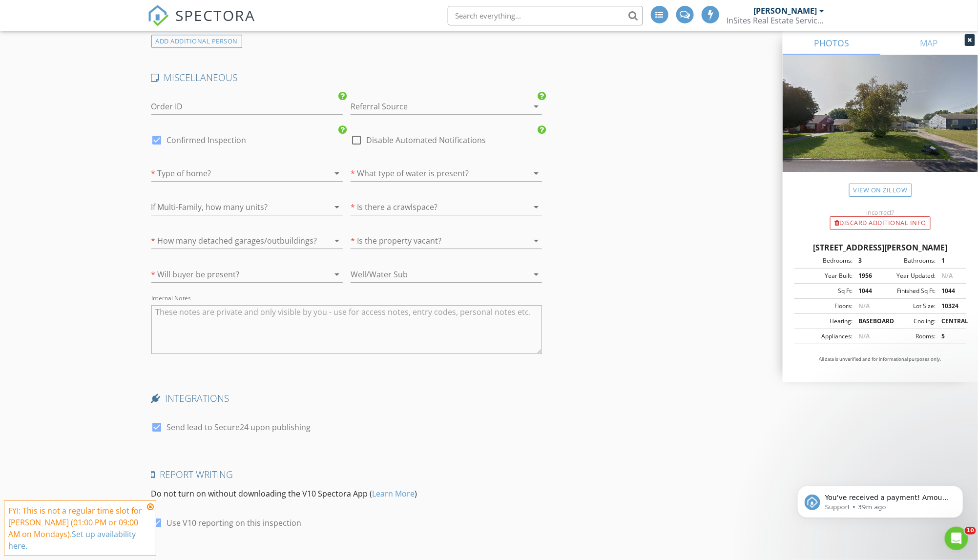
scroll to position [1358, 0]
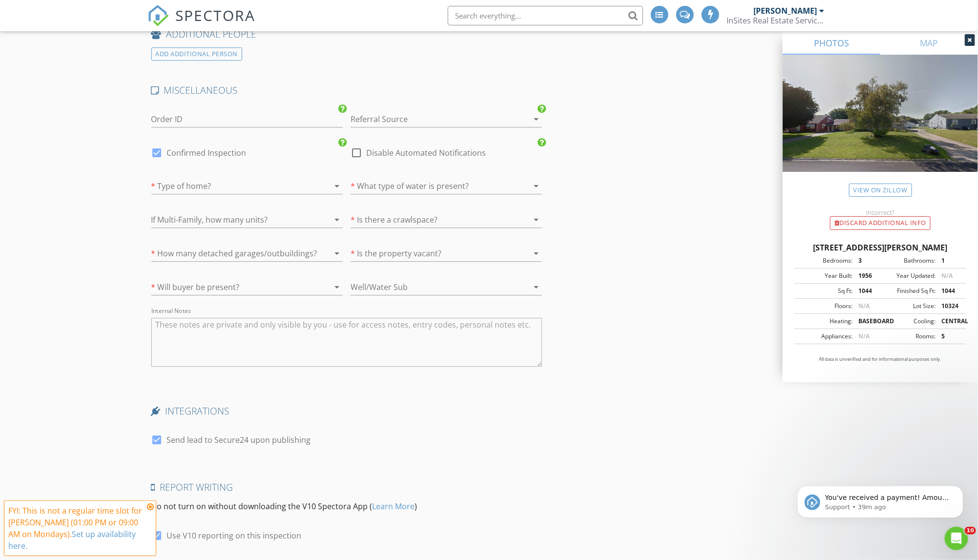
click at [275, 178] on div at bounding box center [233, 186] width 164 height 16
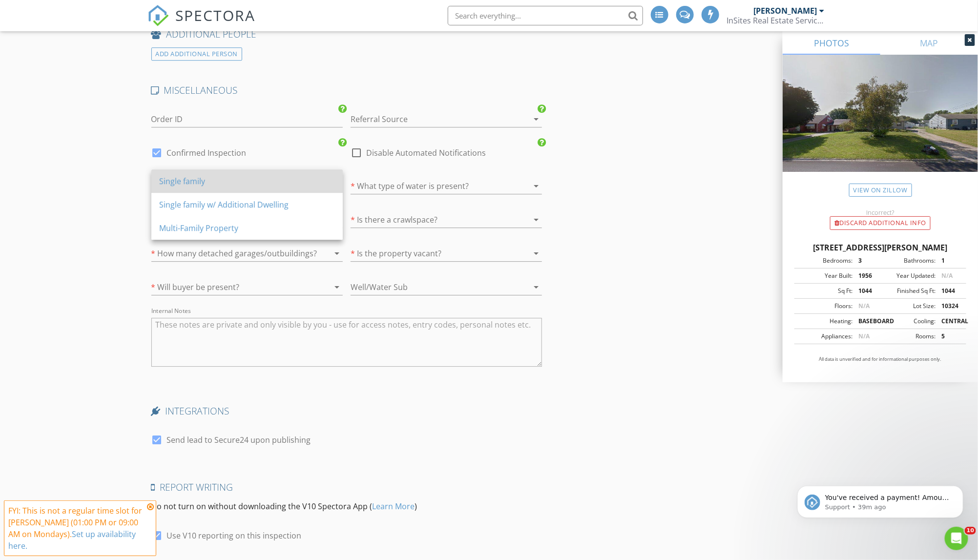
click at [273, 181] on div "Single family" at bounding box center [247, 181] width 176 height 12
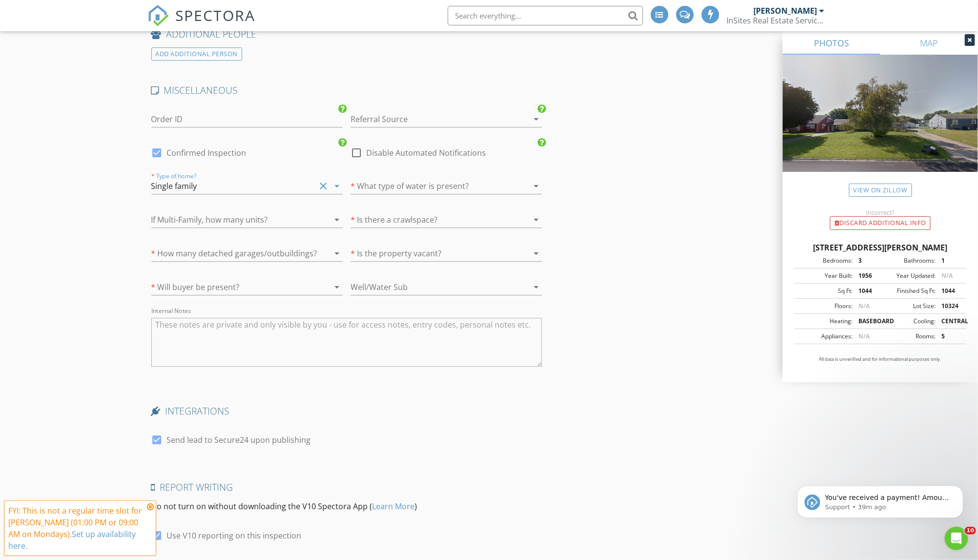
click at [388, 180] on div at bounding box center [432, 186] width 164 height 16
click at [394, 188] on div "[GEOGRAPHIC_DATA]" at bounding box center [446, 180] width 176 height 23
click at [386, 214] on div at bounding box center [432, 220] width 164 height 16
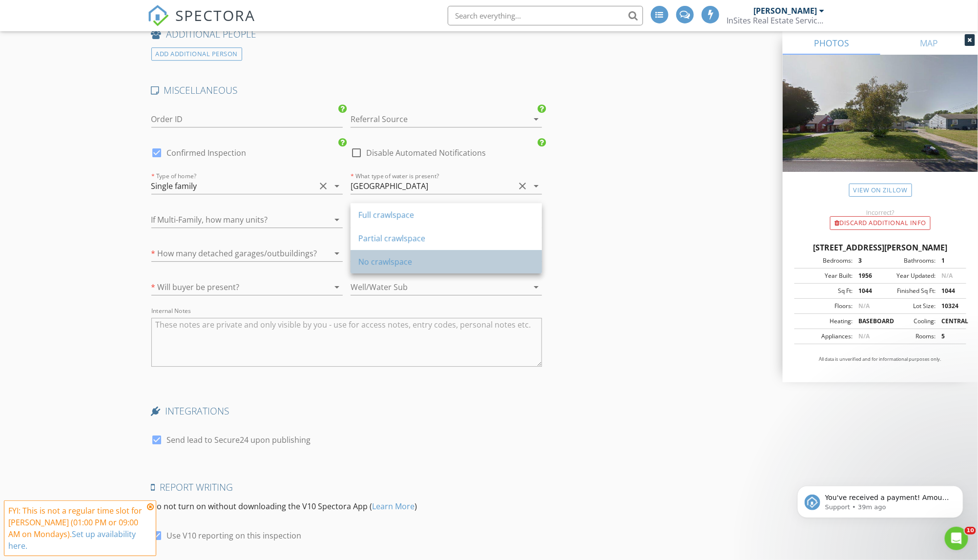
click at [387, 256] on div "No crawlspace" at bounding box center [446, 262] width 176 height 12
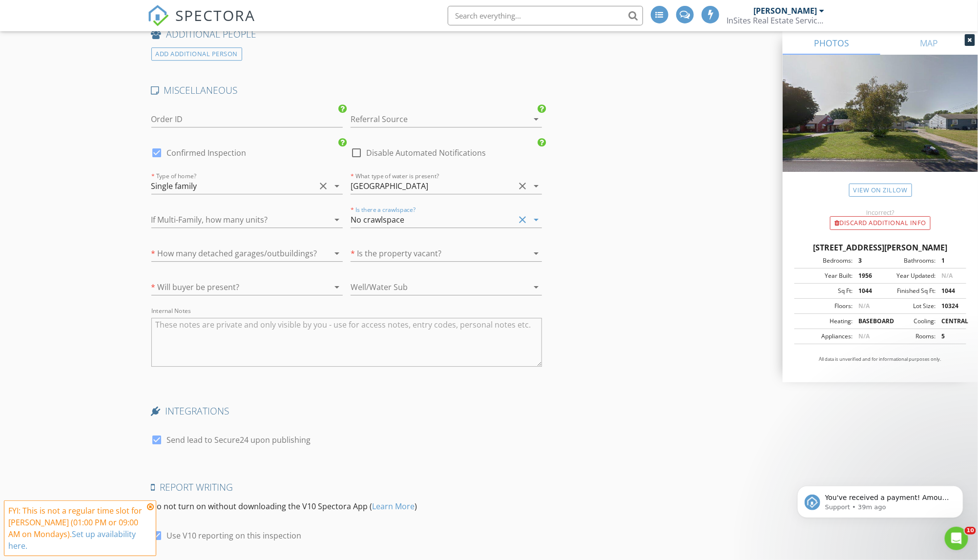
click at [240, 256] on div "* How many detached garages/outbuildings? arrow_drop_down" at bounding box center [246, 258] width 191 height 26
click at [229, 245] on div at bounding box center [233, 253] width 164 height 16
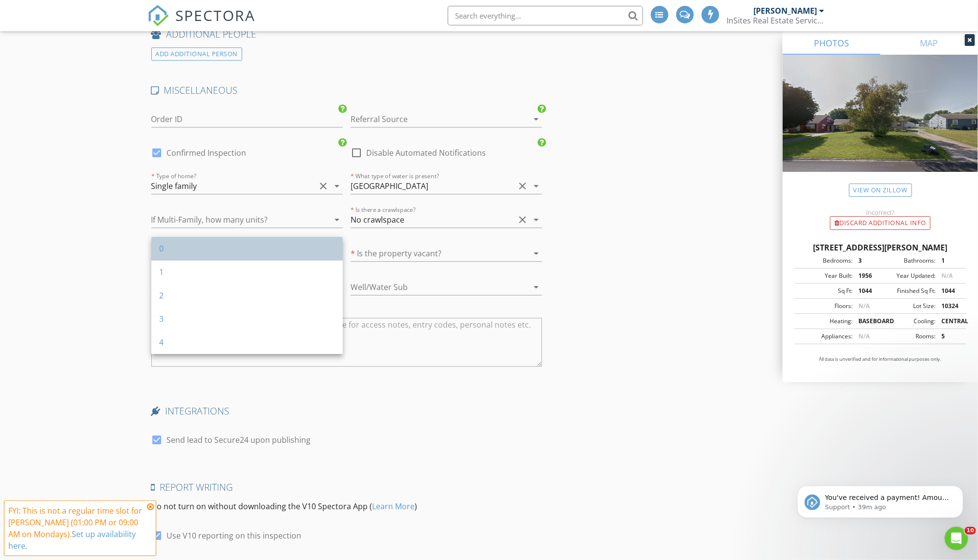
click at [227, 257] on div "0" at bounding box center [247, 248] width 176 height 23
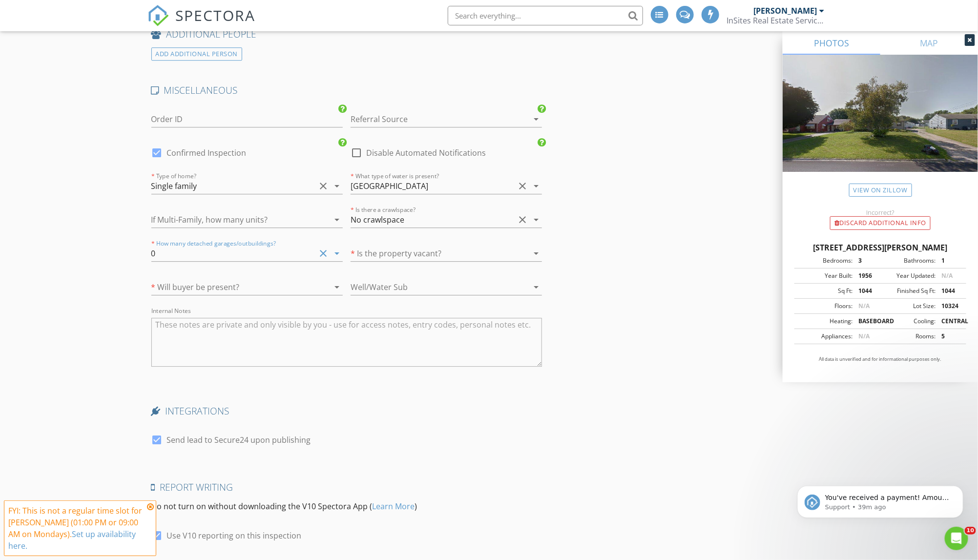
click at [212, 245] on div "0" at bounding box center [233, 253] width 164 height 16
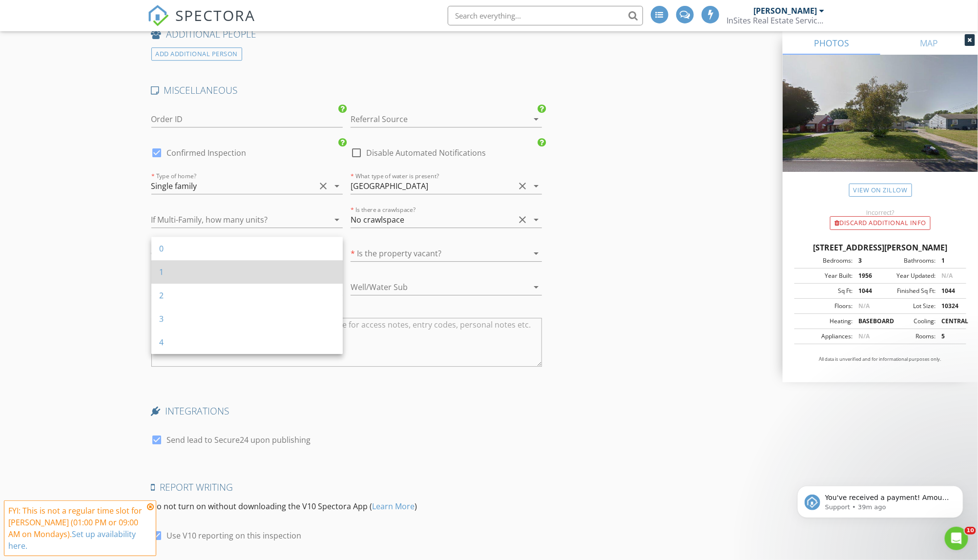
click at [210, 271] on div "1" at bounding box center [247, 272] width 176 height 12
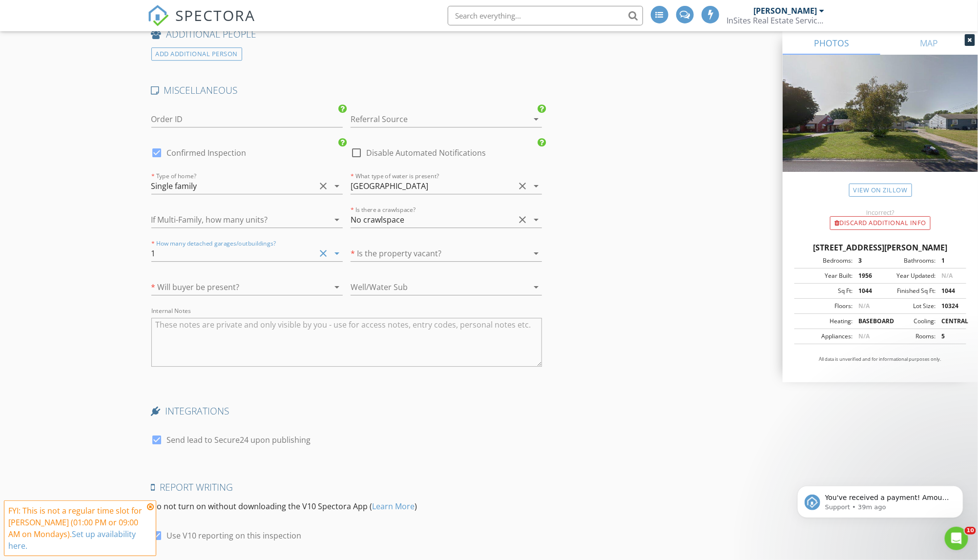
click at [376, 249] on div at bounding box center [432, 253] width 164 height 16
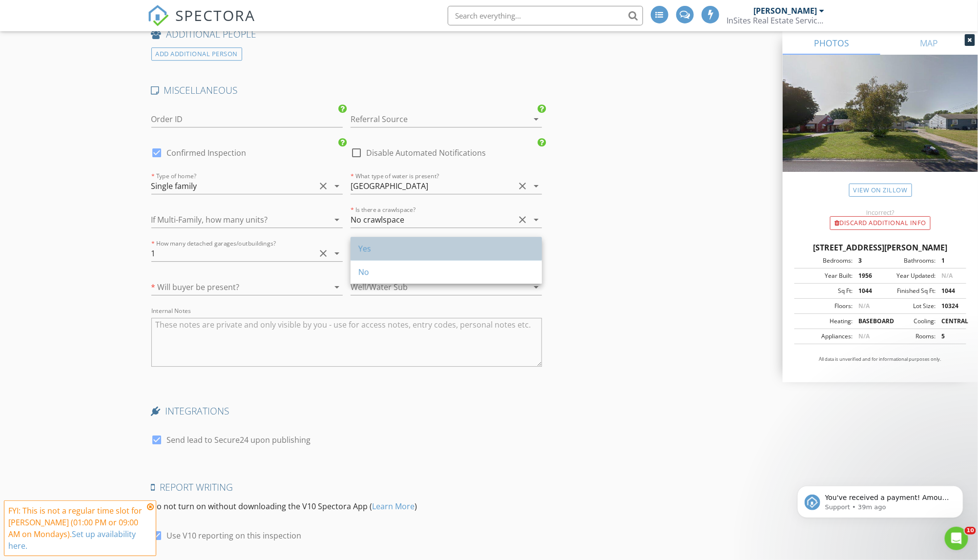
click at [368, 251] on div "Yes" at bounding box center [446, 249] width 176 height 12
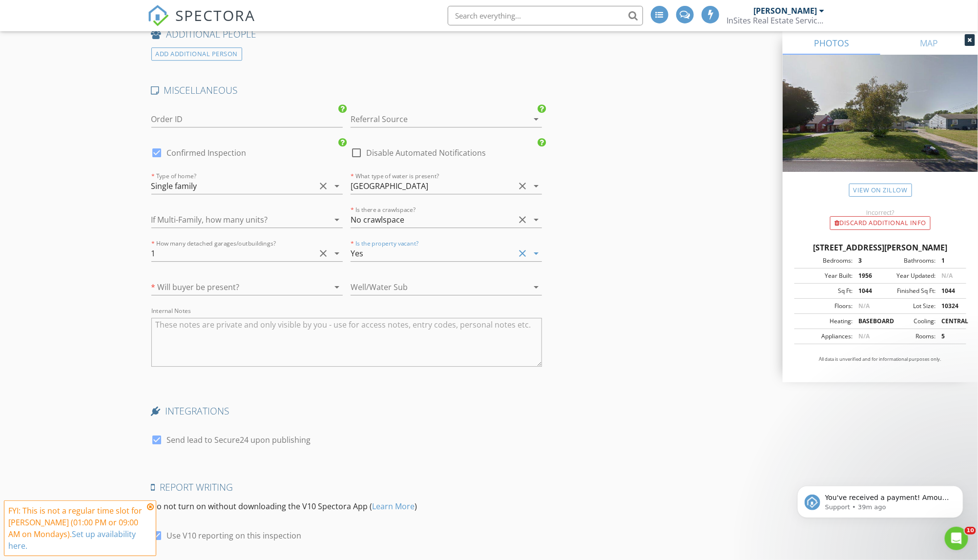
click at [261, 279] on div at bounding box center [233, 287] width 164 height 16
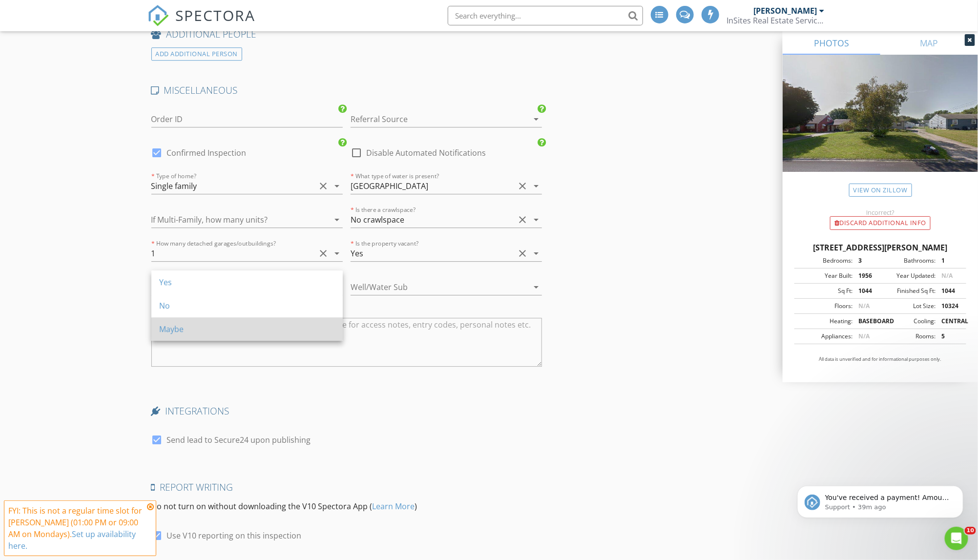
click at [223, 327] on div "Maybe" at bounding box center [247, 329] width 176 height 12
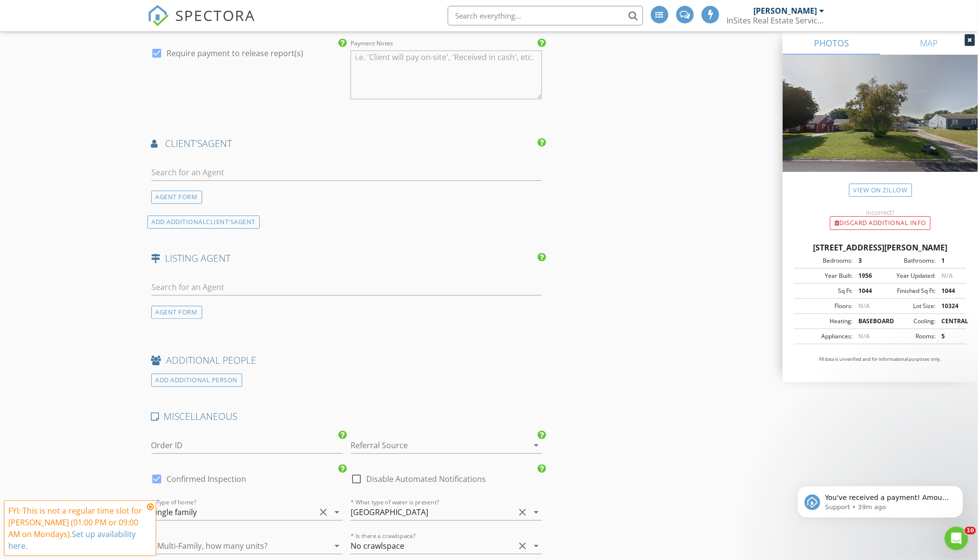
scroll to position [1020, 0]
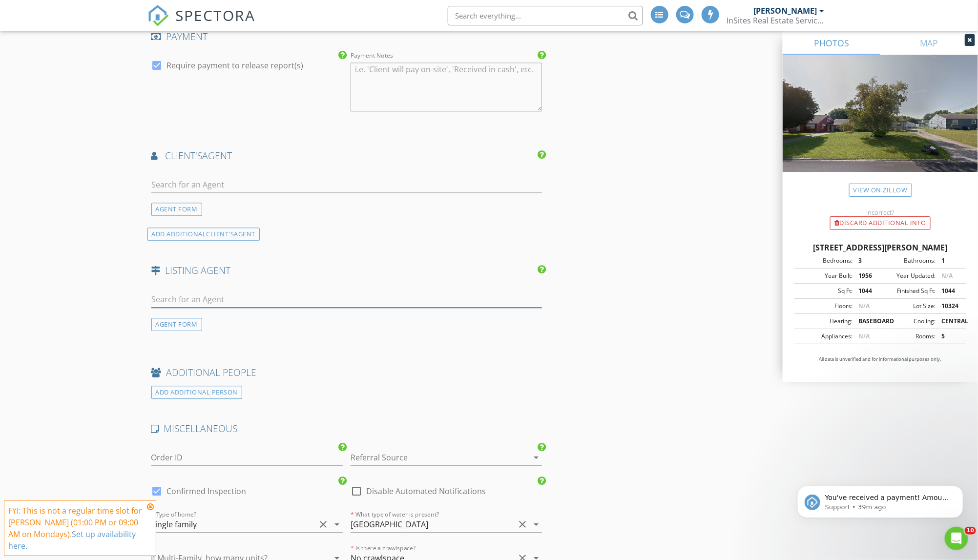
click at [230, 291] on input "text" at bounding box center [346, 299] width 391 height 16
type input "Hinton"
drag, startPoint x: 230, startPoint y: 287, endPoint x: 274, endPoint y: 312, distance: 50.2
click at [274, 312] on li "Kelli Hinton William Zamarelli" at bounding box center [347, 320] width 390 height 27
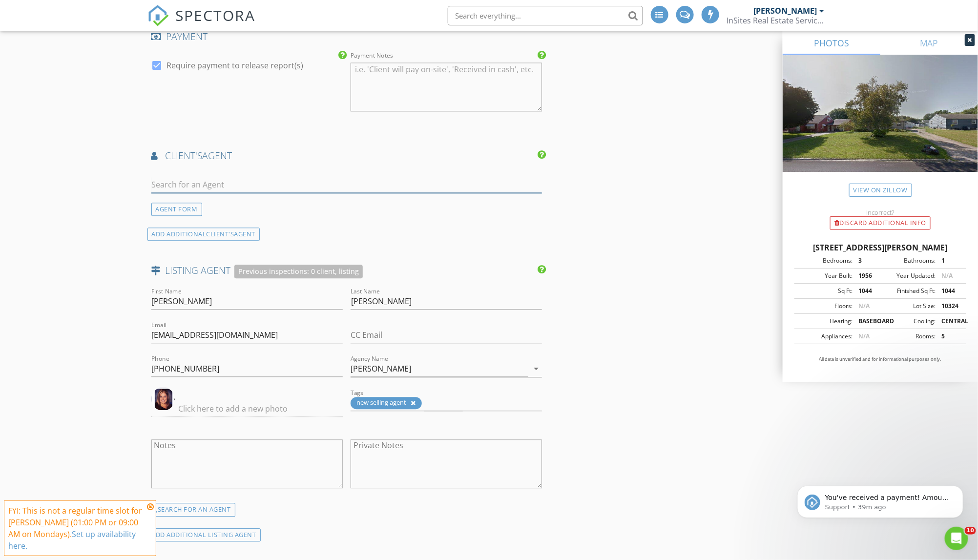
click at [210, 178] on input "text" at bounding box center [346, 185] width 391 height 16
type input "h"
type input "beach"
drag, startPoint x: 210, startPoint y: 178, endPoint x: 261, endPoint y: 200, distance: 54.9
click at [261, 200] on li "Haley Beachler Burgan" at bounding box center [347, 206] width 390 height 27
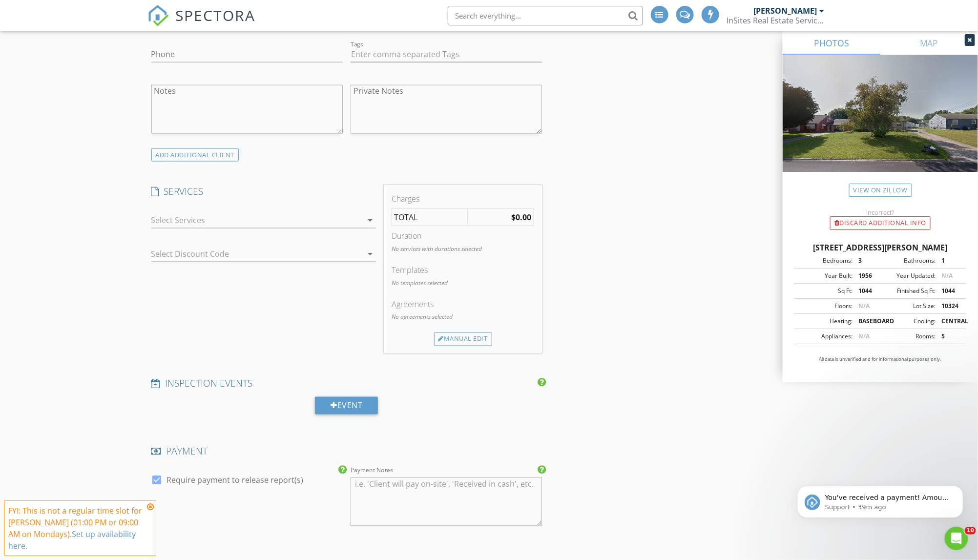
scroll to position [597, 0]
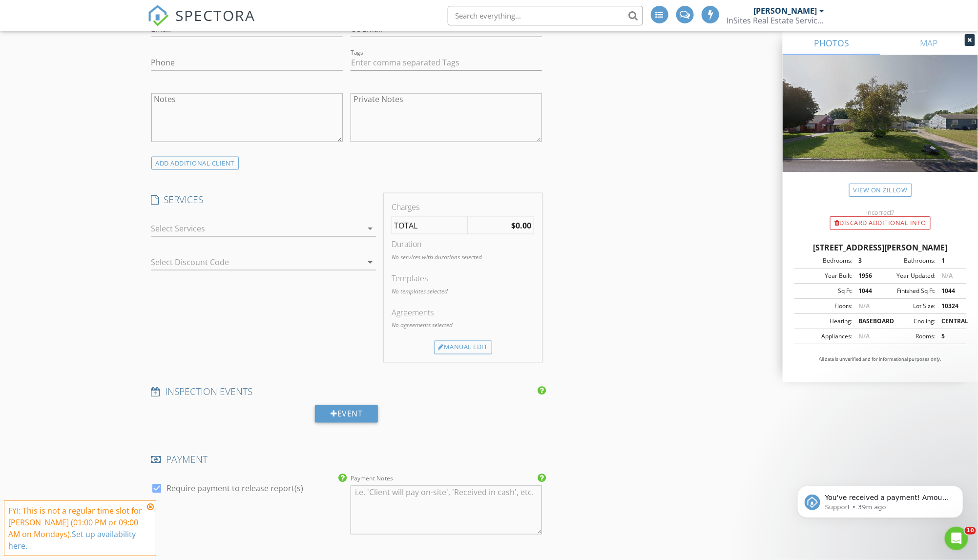
click at [236, 228] on div at bounding box center [256, 229] width 211 height 16
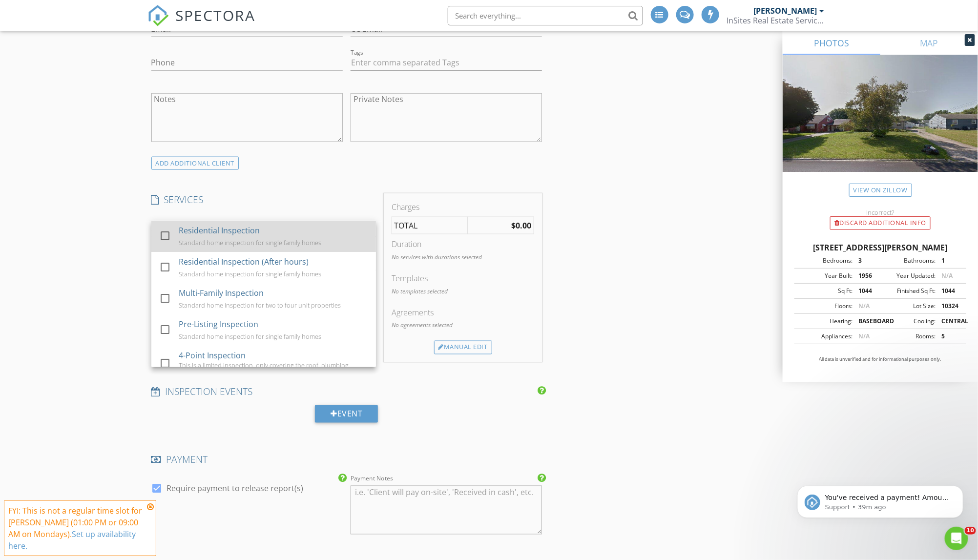
click at [155, 230] on link "check_box_outline_blank Residential Inspection Standard home inspection for sin…" at bounding box center [263, 236] width 225 height 31
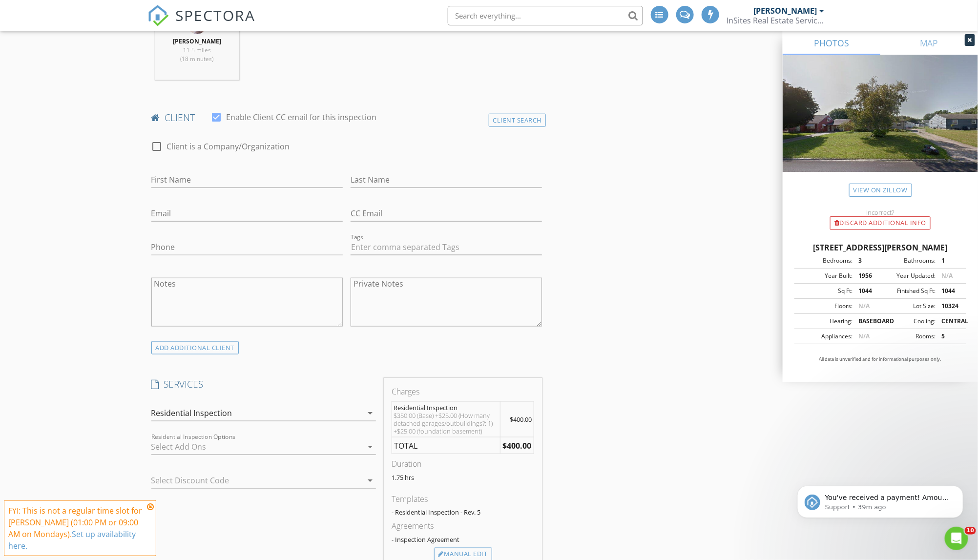
scroll to position [405, 0]
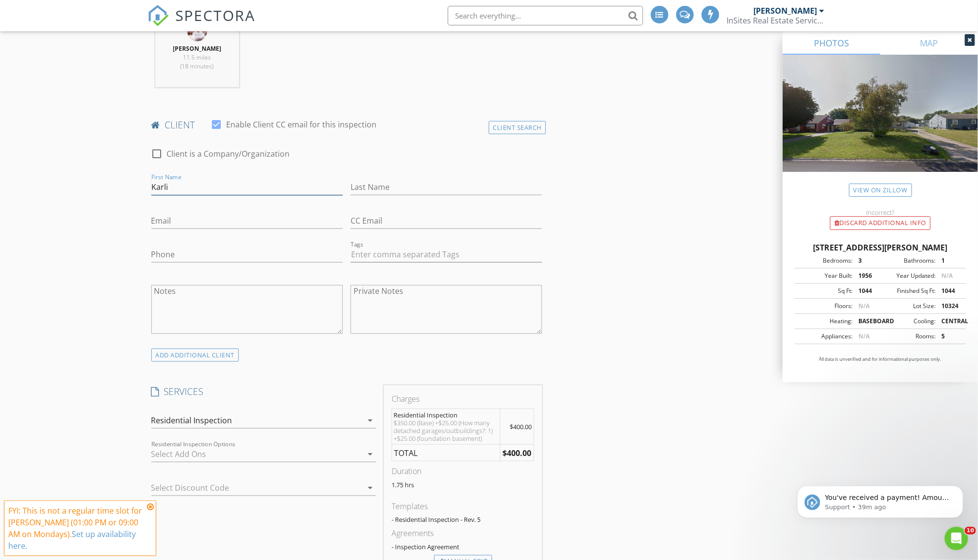
type input "Karli"
type input "[PERSON_NAME]"
type input "[PHONE_NUMBER]"
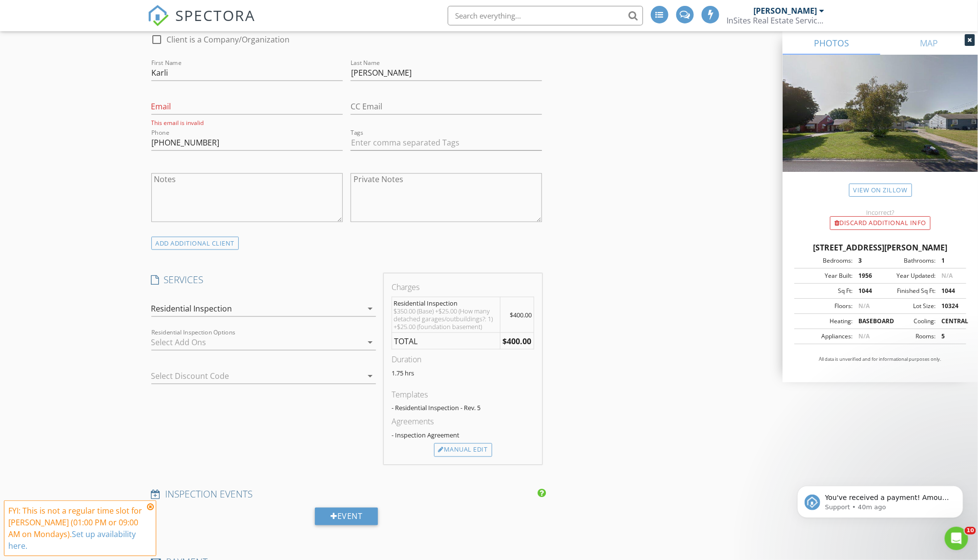
scroll to position [522, 0]
click at [961, 488] on icon "Dismiss notification" at bounding box center [959, 487] width 5 height 5
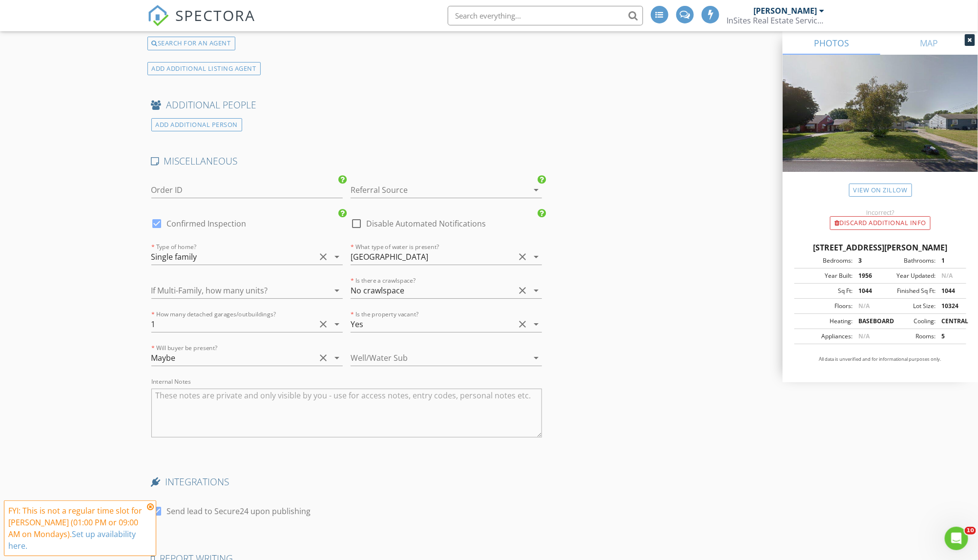
scroll to position [1704, 0]
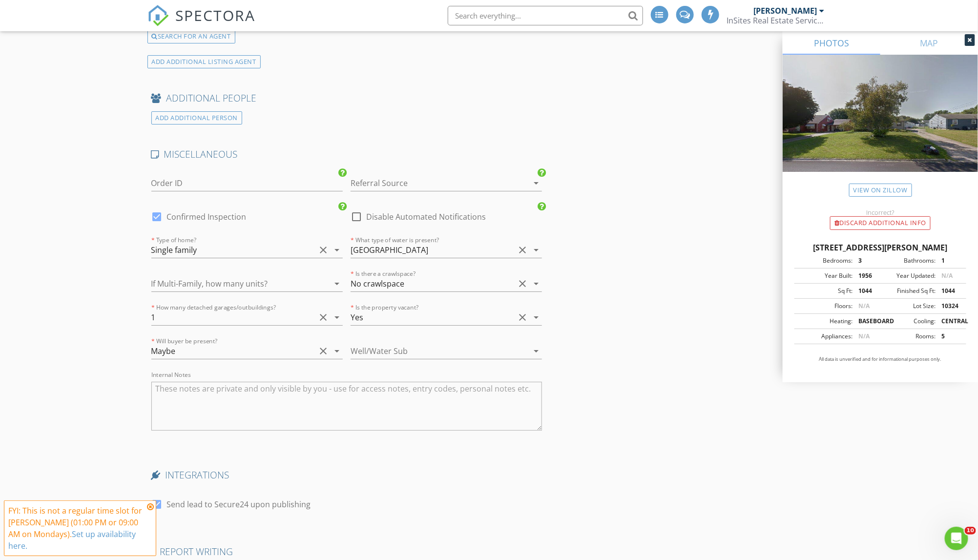
click at [483, 175] on div at bounding box center [432, 183] width 164 height 16
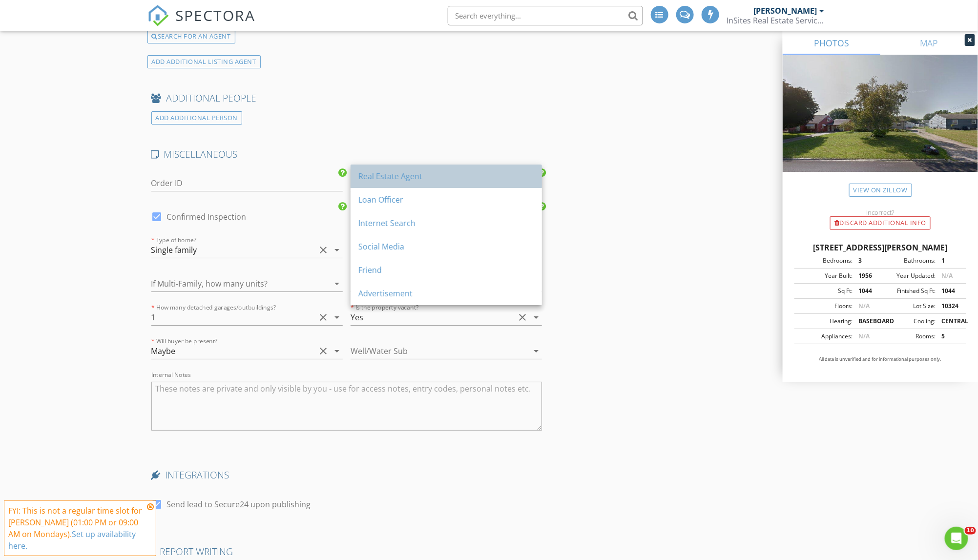
click at [486, 176] on div "Real Estate Agent" at bounding box center [446, 176] width 176 height 12
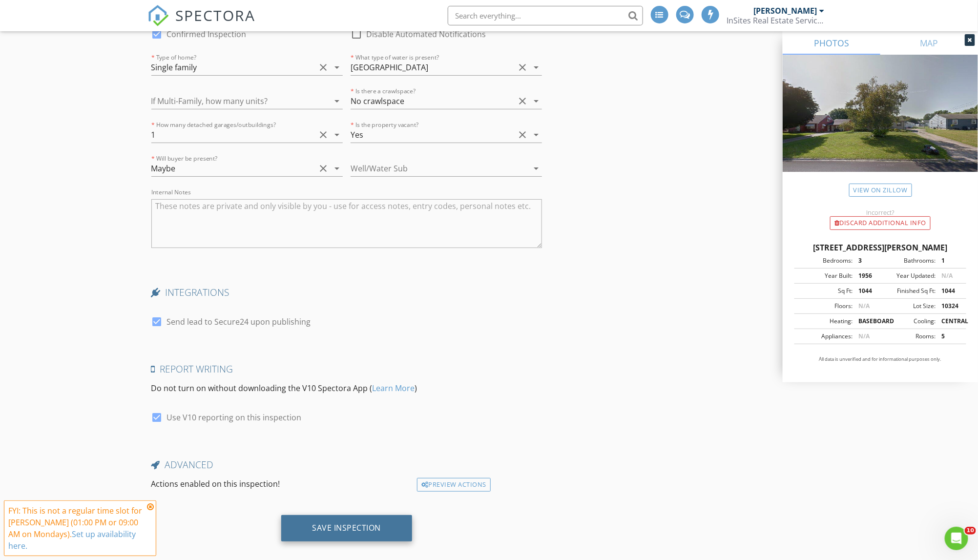
scroll to position [1886, 0]
click at [383, 515] on div "Save Inspection" at bounding box center [346, 528] width 131 height 26
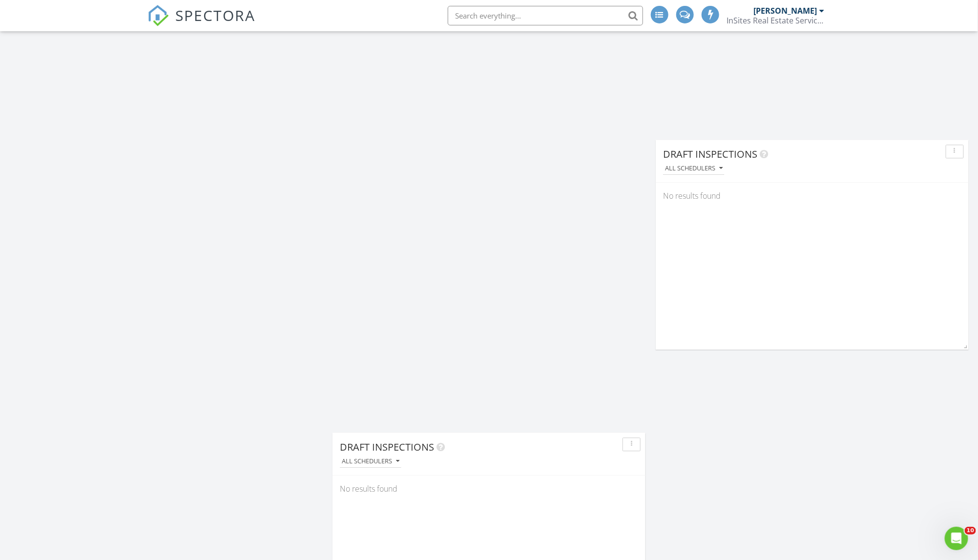
scroll to position [987, 0]
drag, startPoint x: 511, startPoint y: 440, endPoint x: 515, endPoint y: 154, distance: 286.5
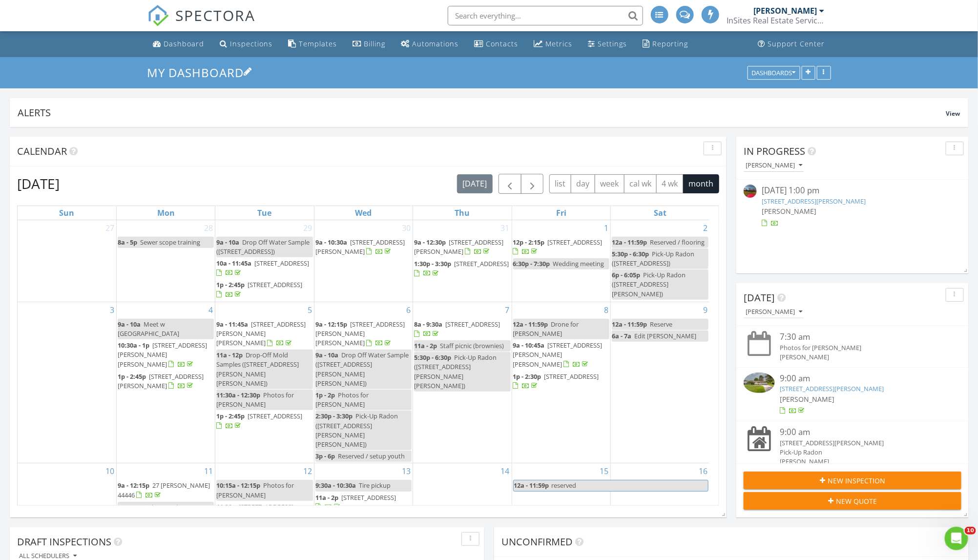
scroll to position [0, 0]
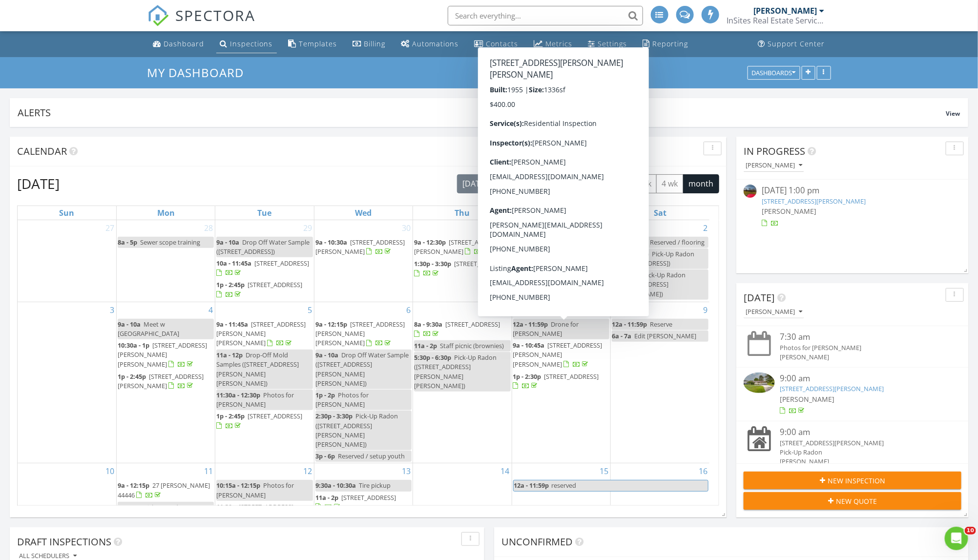
click at [258, 42] on div "Inspections" at bounding box center [251, 43] width 42 height 9
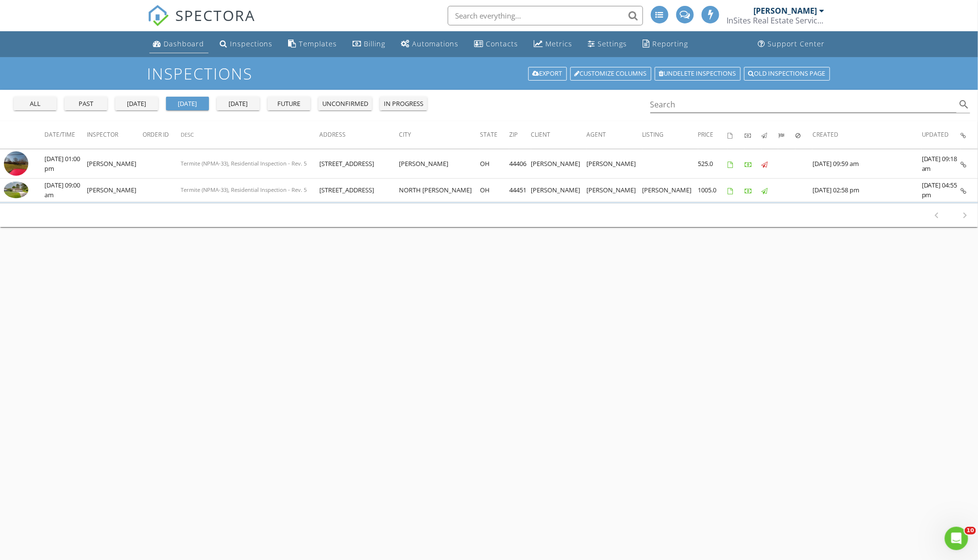
click at [186, 49] on link "Dashboard" at bounding box center [178, 44] width 59 height 18
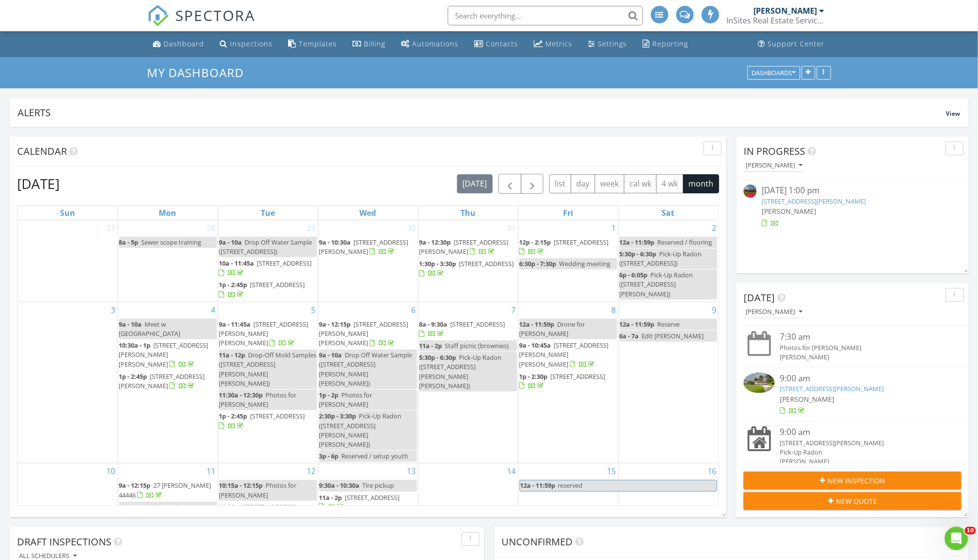
scroll to position [15, 0]
